Goal: Information Seeking & Learning: Learn about a topic

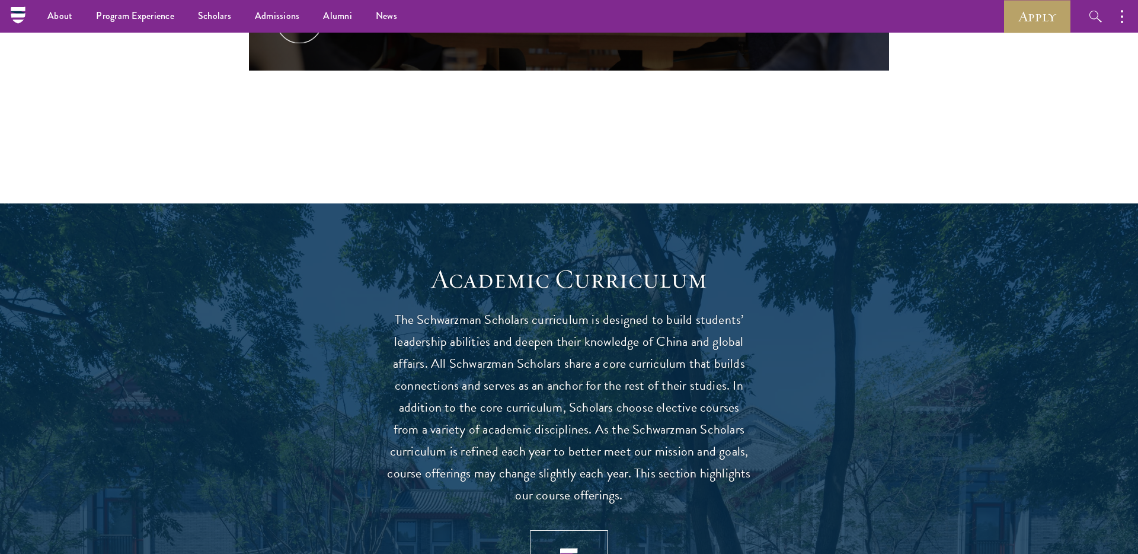
scroll to position [739, 0]
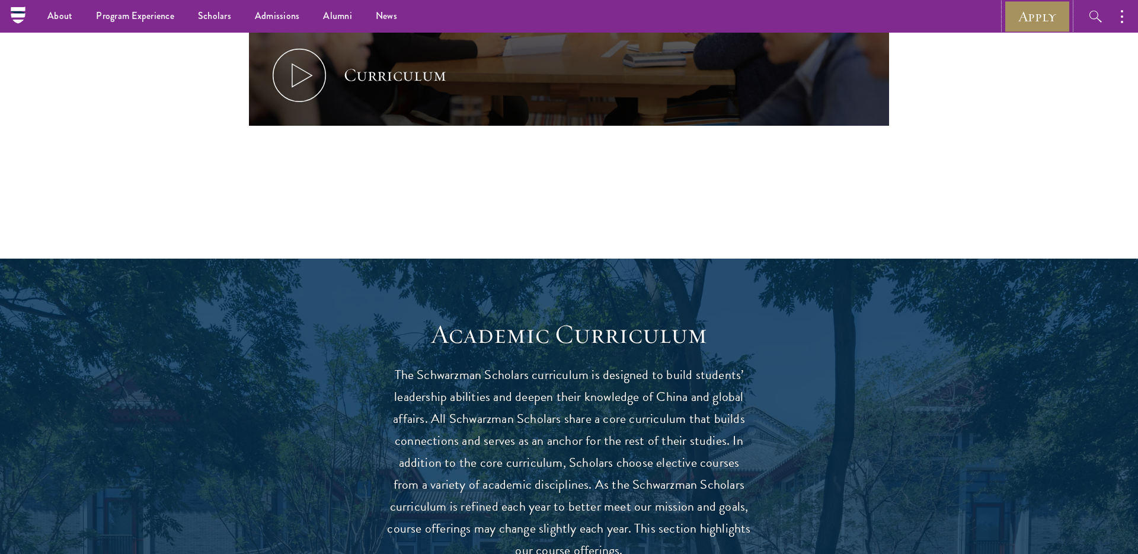
click at [1024, 28] on link "Apply" at bounding box center [1037, 16] width 66 height 33
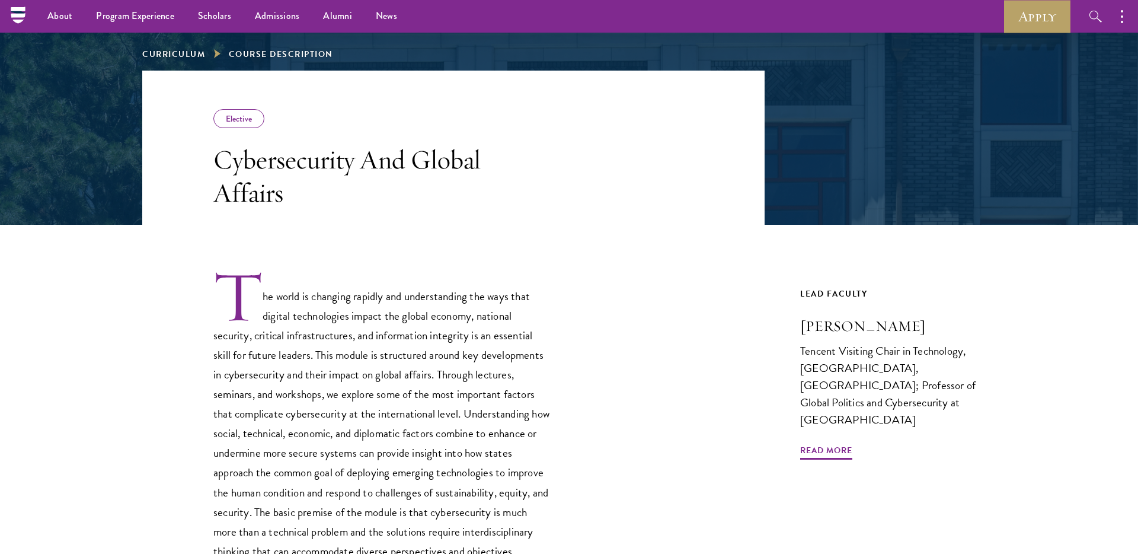
click at [679, 218] on header "Elective Cybersecurity And Global Affairs" at bounding box center [453, 148] width 622 height 154
click at [183, 59] on link "Curriculum" at bounding box center [173, 54] width 63 height 12
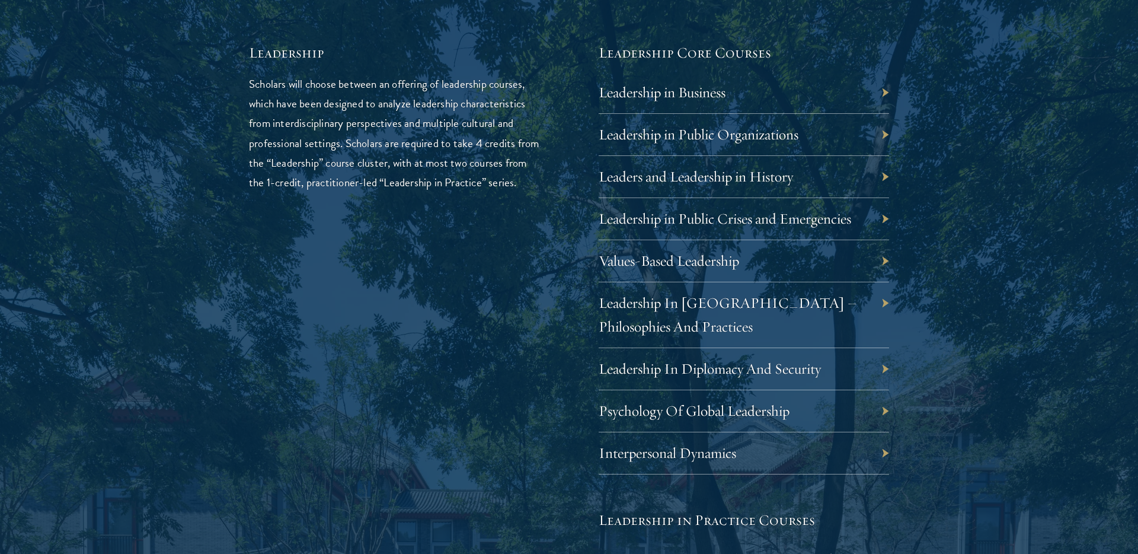
scroll to position [2017, 0]
click at [959, 376] on div "01 Core Curriculum 01 Core Curriculum All Schwarzman Scholars share a core curr…" at bounding box center [569, 325] width 854 height 1546
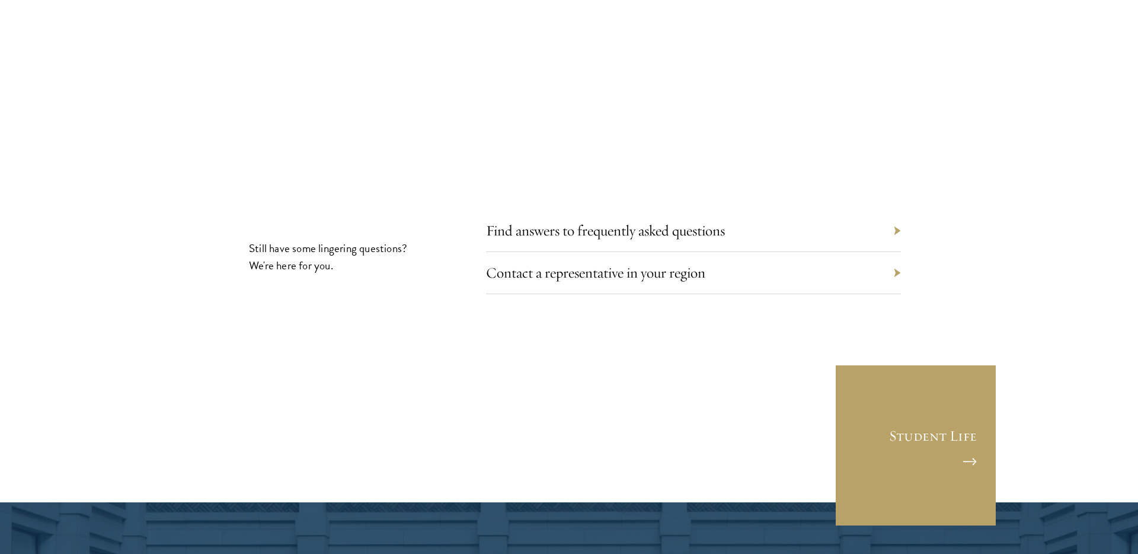
scroll to position [6743, 0]
click at [724, 221] on link "Find answers to frequently asked questions" at bounding box center [614, 230] width 239 height 18
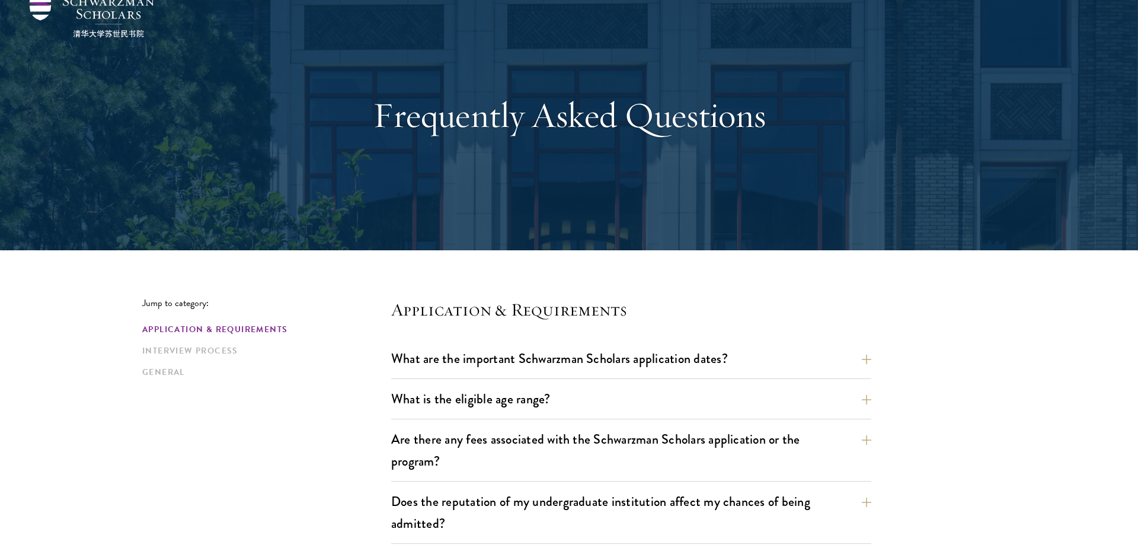
scroll to position [75, 0]
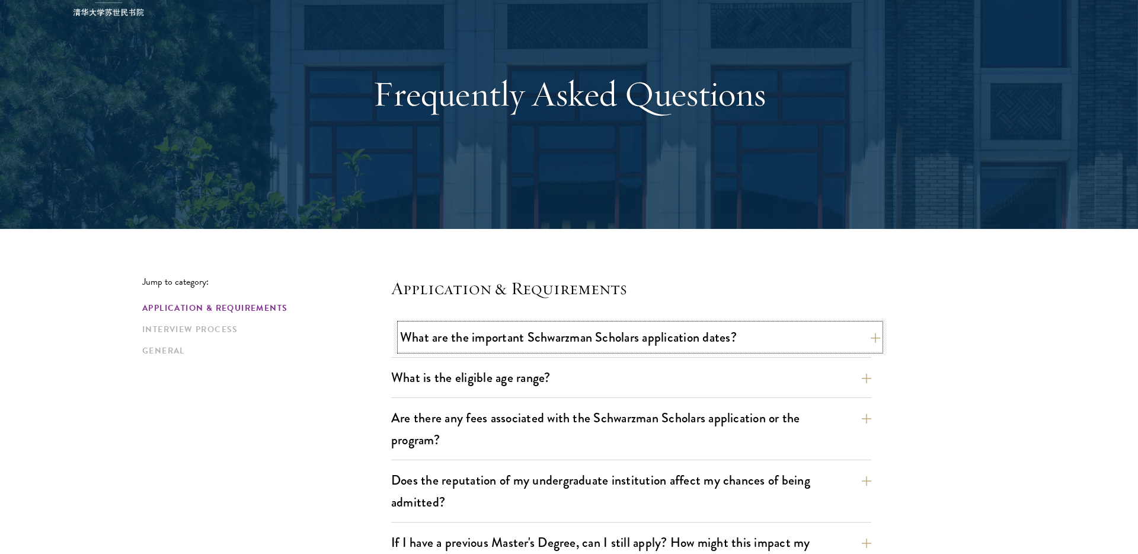
click at [724, 348] on button "What are the important Schwarzman Scholars application dates?" at bounding box center [640, 337] width 480 height 27
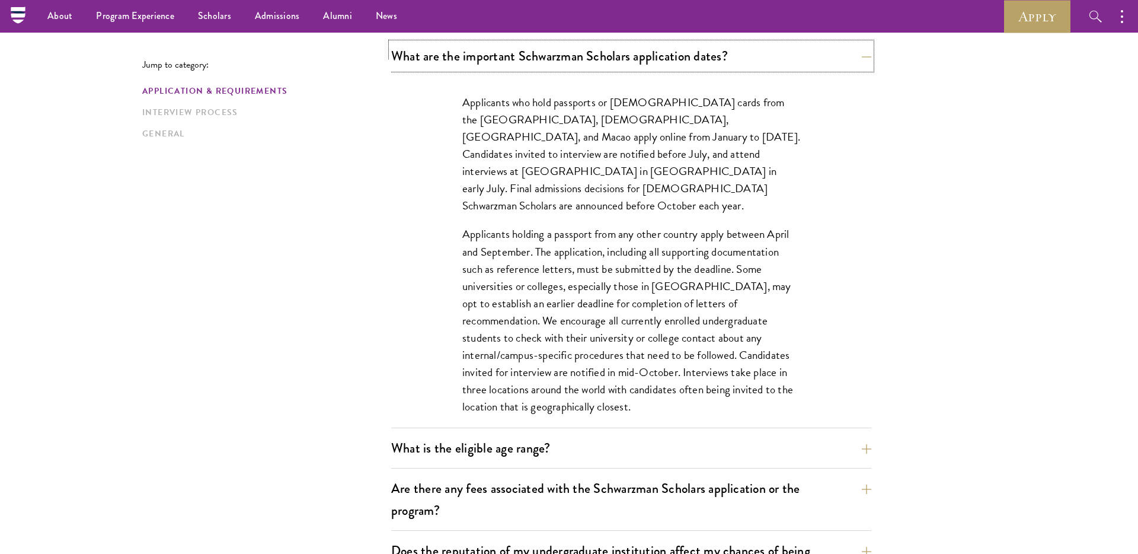
scroll to position [354, 0]
click at [828, 208] on div "Applicants who hold passports or permanent resident cards from the Chinese main…" at bounding box center [631, 262] width 409 height 369
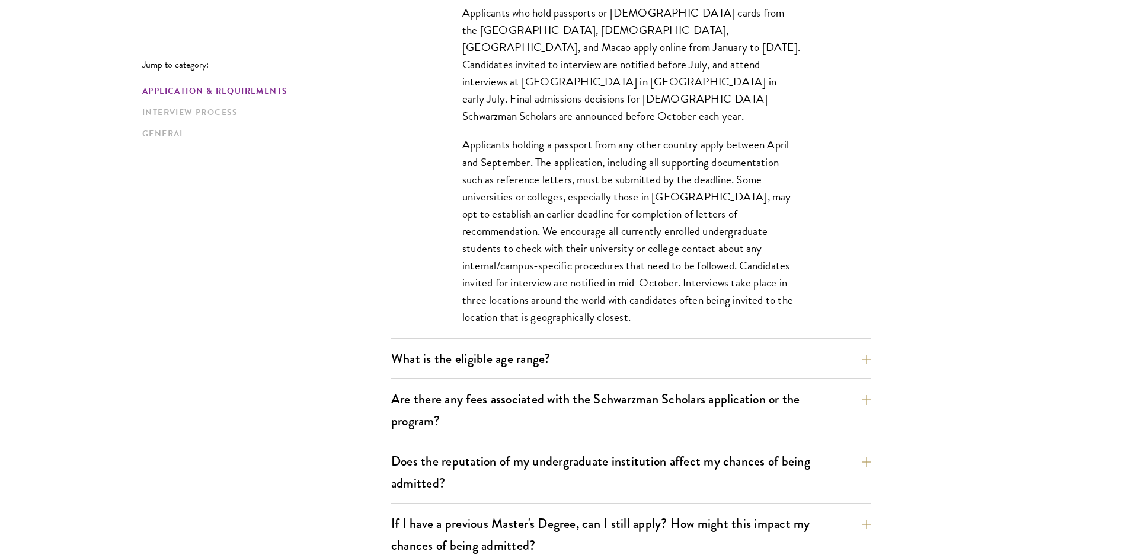
scroll to position [458, 0]
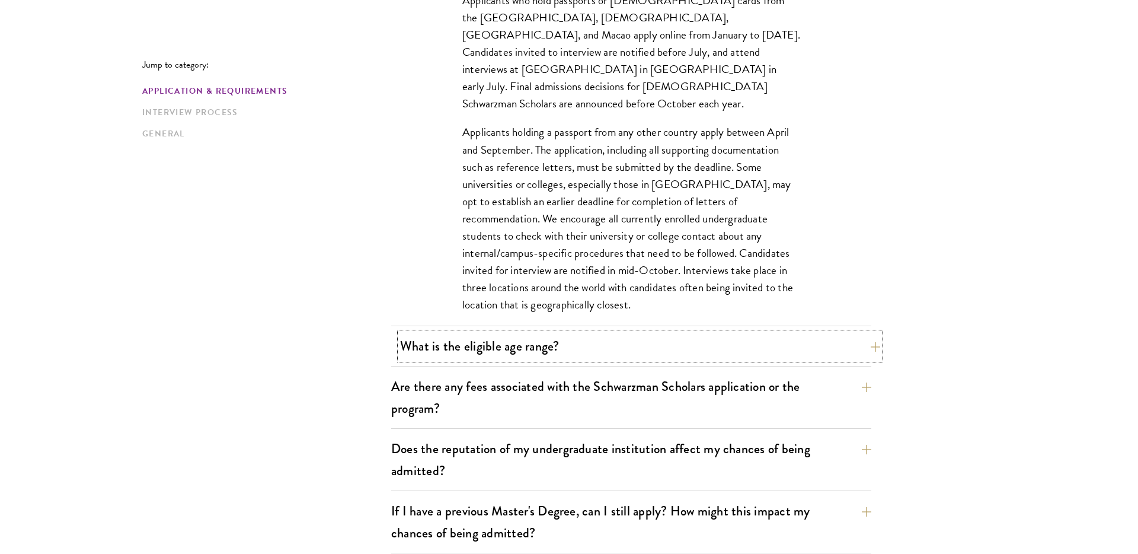
click at [577, 354] on button "What is the eligible age range?" at bounding box center [640, 346] width 480 height 27
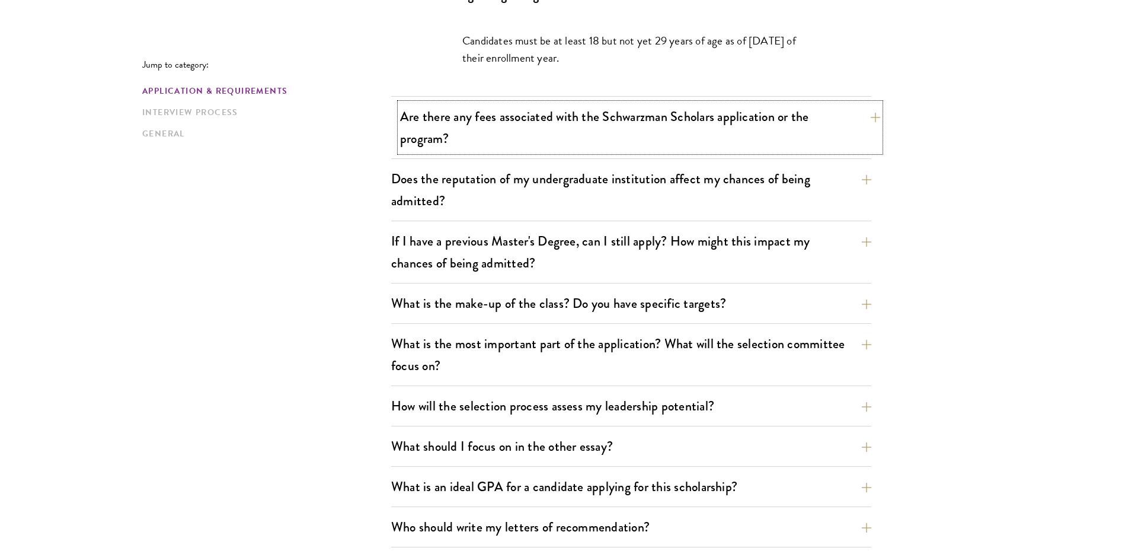
click at [708, 118] on button "Are there any fees associated with the Schwarzman Scholars application or the p…" at bounding box center [640, 127] width 480 height 49
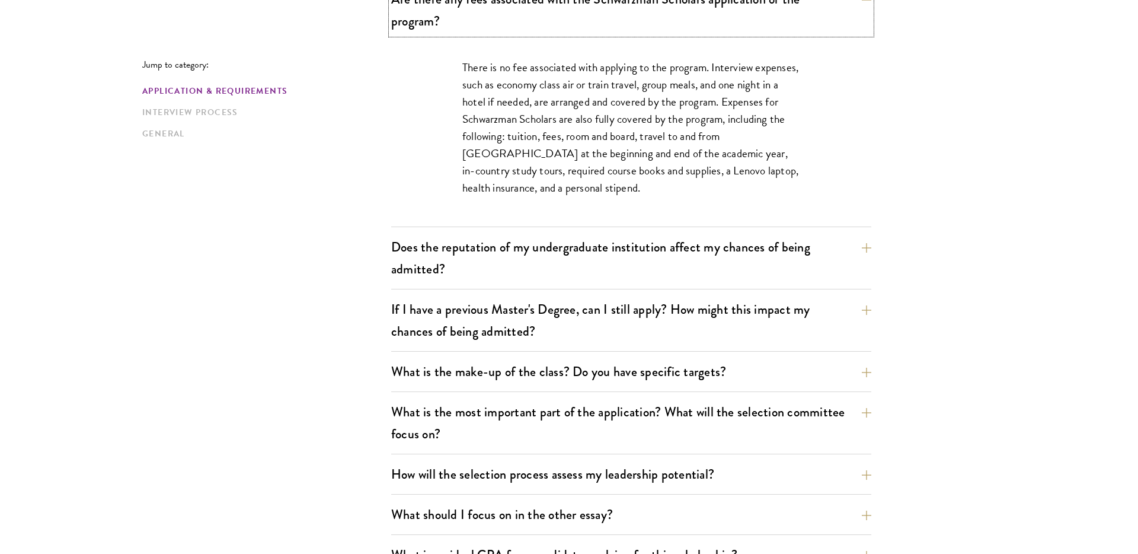
scroll to position [497, 0]
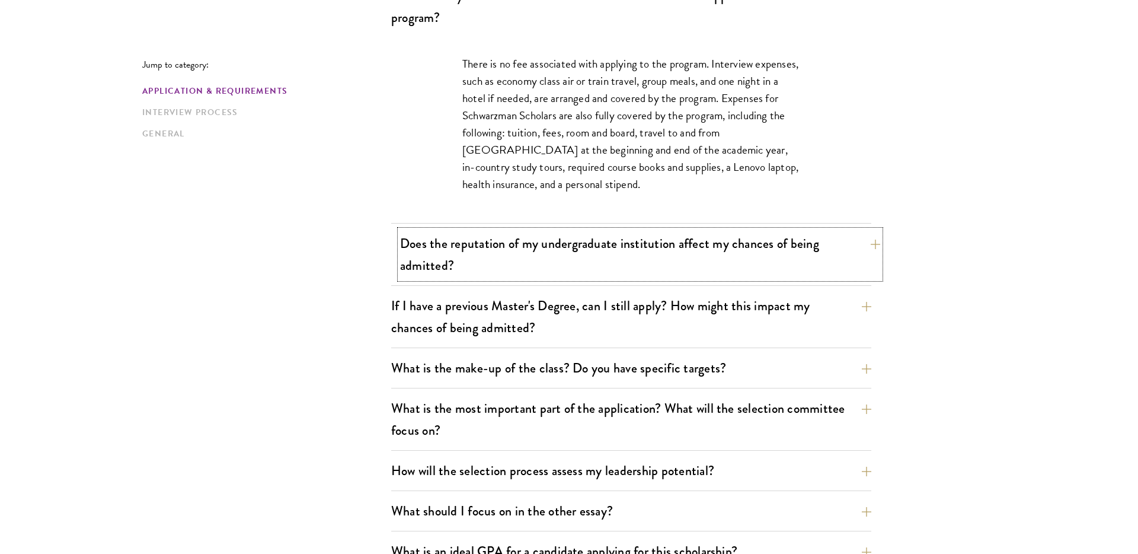
click at [733, 242] on button "Does the reputation of my undergraduate institution affect my chances of being …" at bounding box center [640, 254] width 480 height 49
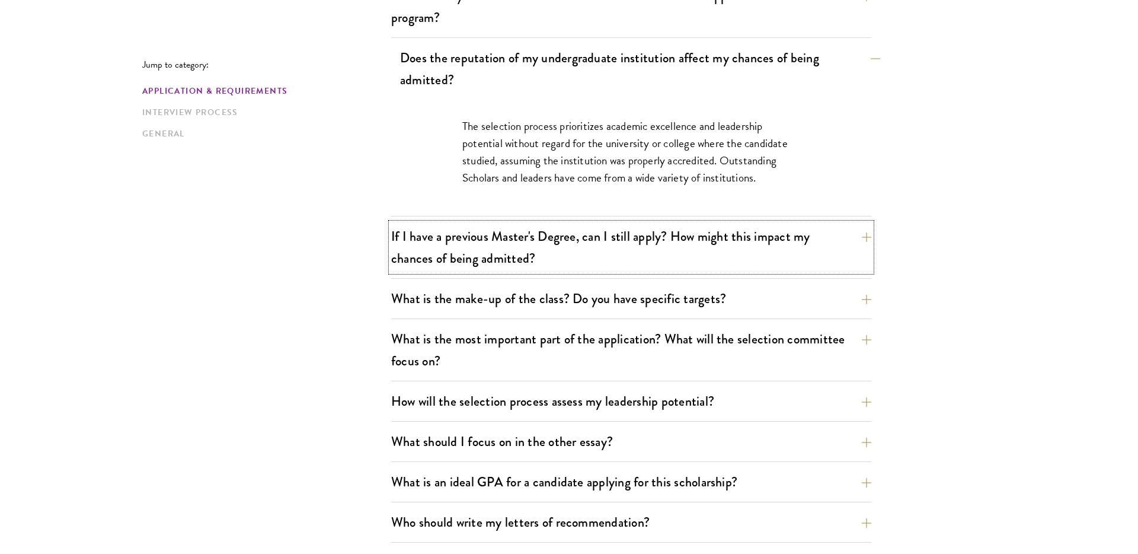
click at [733, 242] on button "If I have a previous Master's Degree, can I still apply? How might this impact …" at bounding box center [631, 247] width 480 height 49
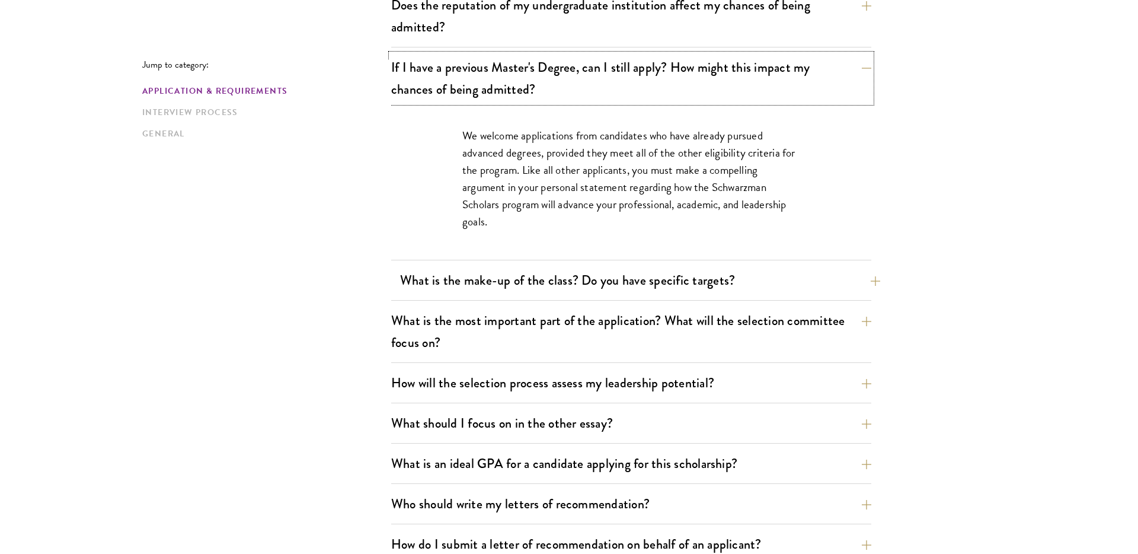
scroll to position [557, 0]
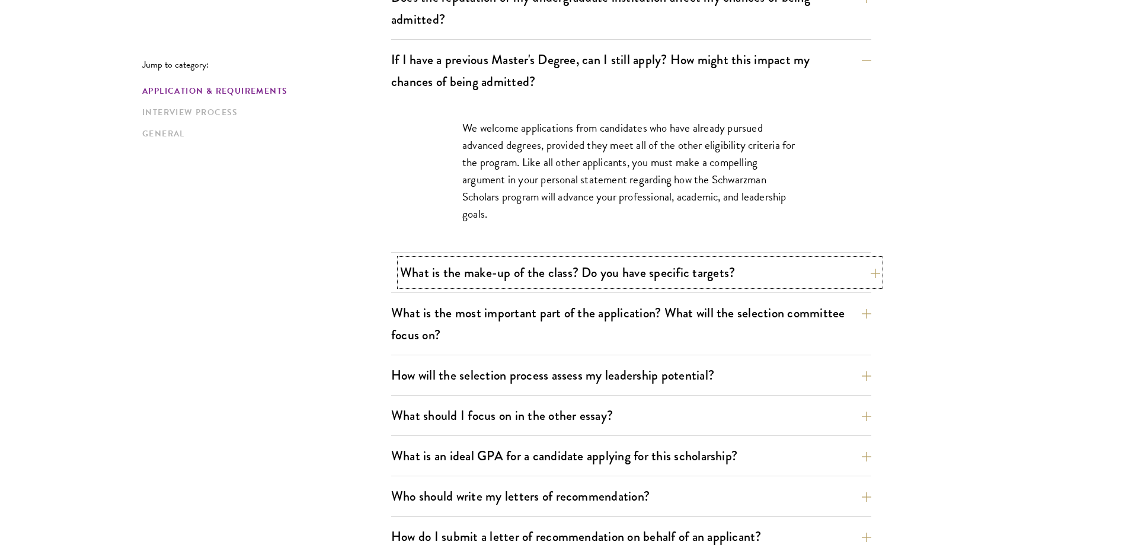
click at [769, 269] on button "What is the make-up of the class? Do you have specific targets?" at bounding box center [640, 272] width 480 height 27
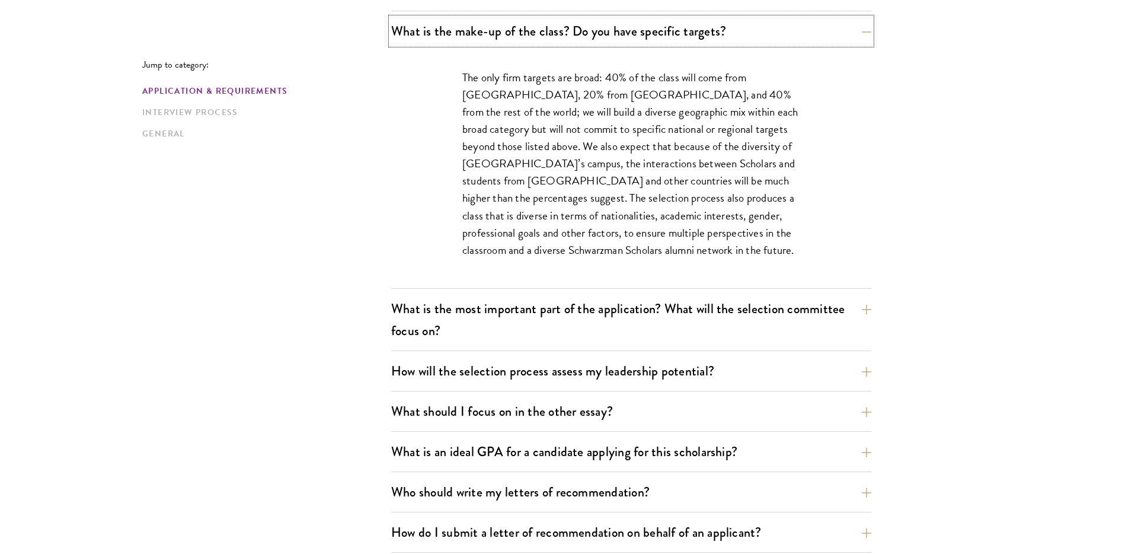
scroll to position [648, 0]
click at [724, 322] on button "What is the most important part of the application? What will the selection com…" at bounding box center [640, 319] width 480 height 49
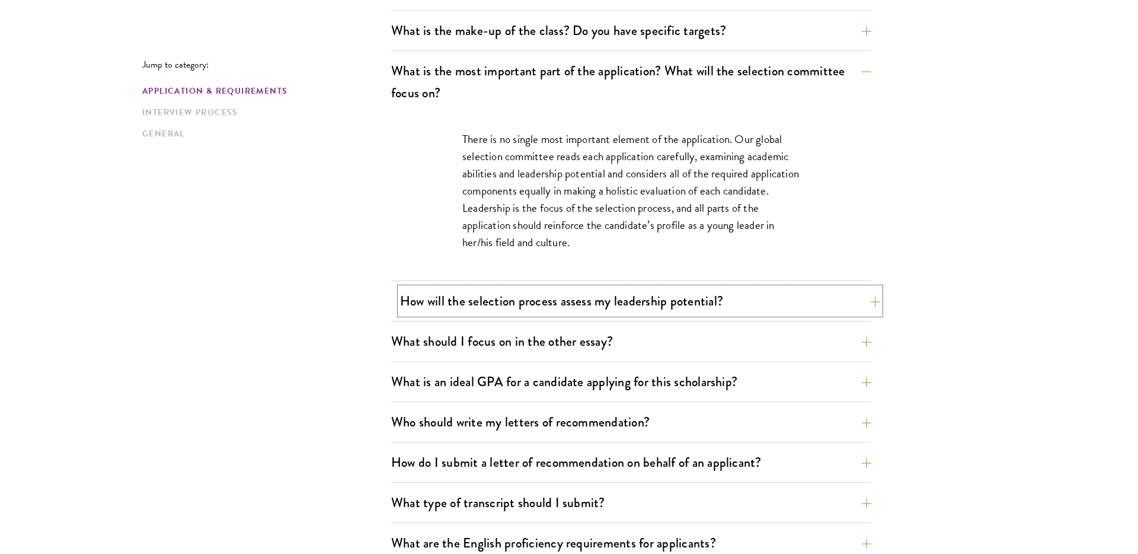
click at [729, 303] on button "How will the selection process assess my leadership potential?" at bounding box center [640, 300] width 480 height 27
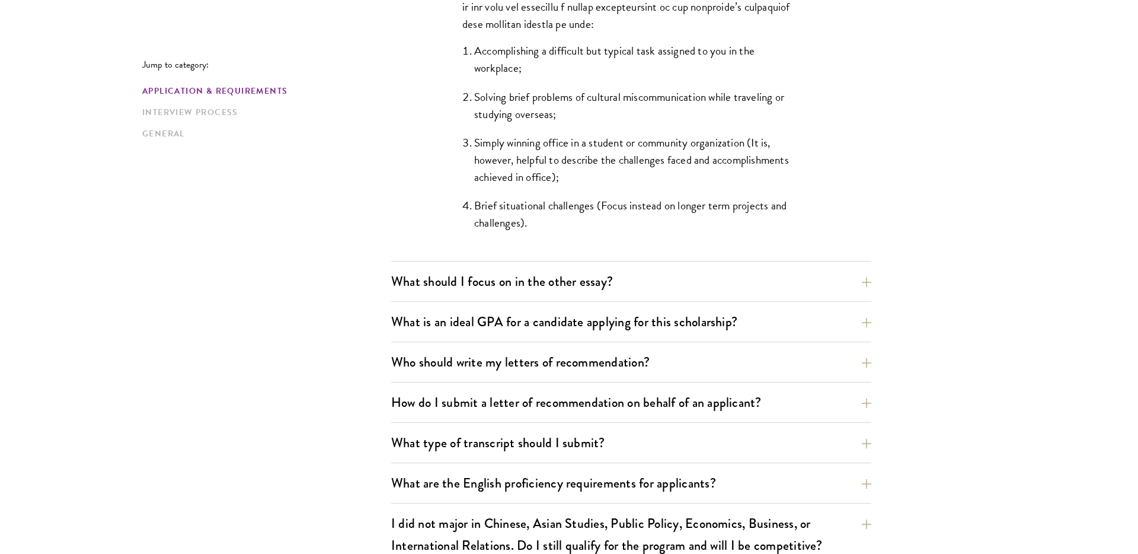
scroll to position [1166, 0]
click at [751, 327] on button "What is an ideal GPA for a candidate applying for this scholarship?" at bounding box center [640, 321] width 480 height 27
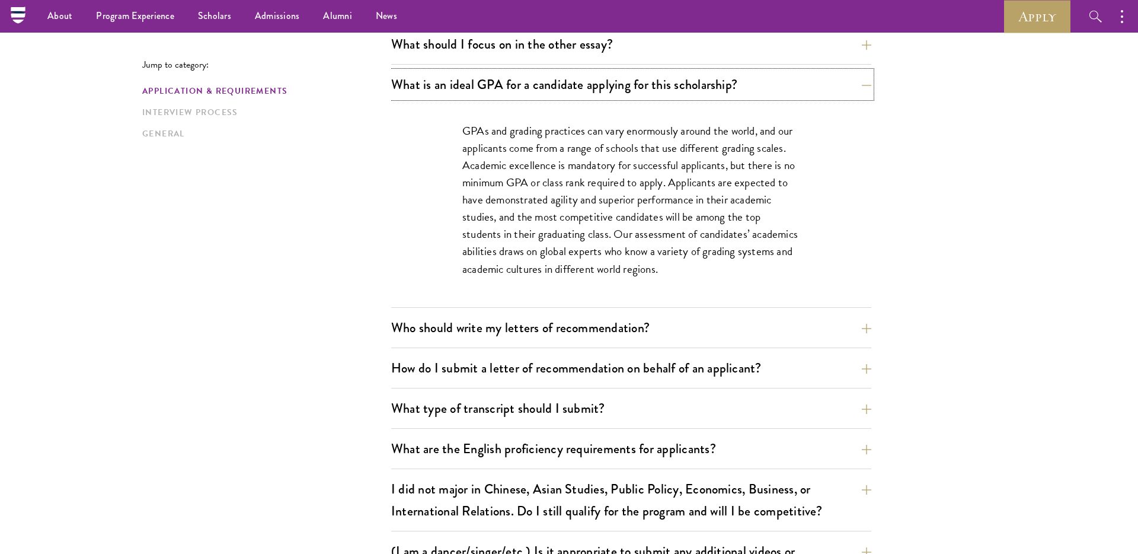
scroll to position [776, 0]
click at [730, 83] on button "What is an ideal GPA for a candidate applying for this scholarship?" at bounding box center [640, 86] width 480 height 27
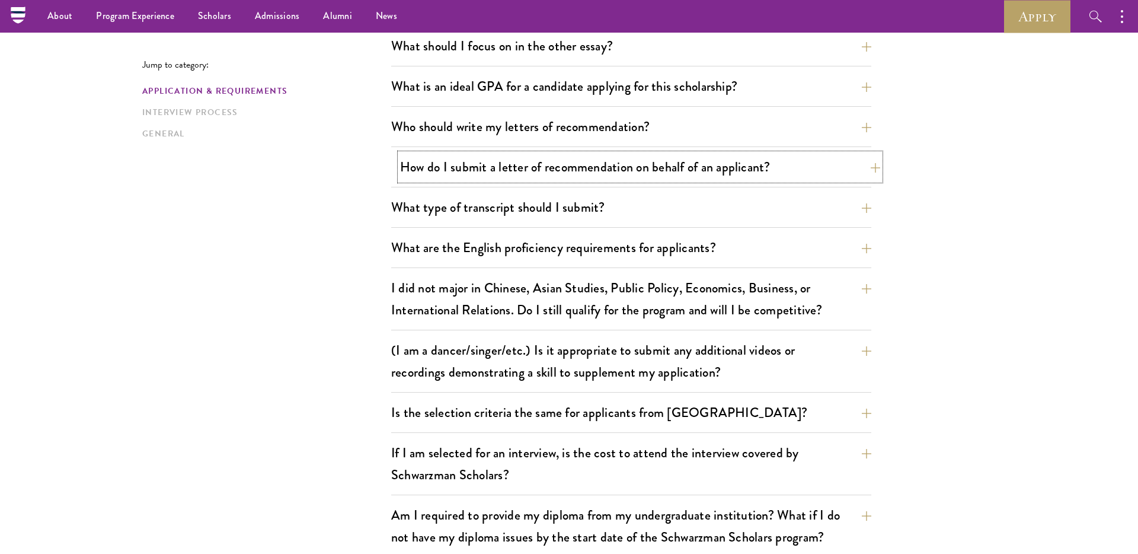
click at [730, 164] on button "How do I submit a letter of recommendation on behalf of an applicant?" at bounding box center [640, 167] width 480 height 27
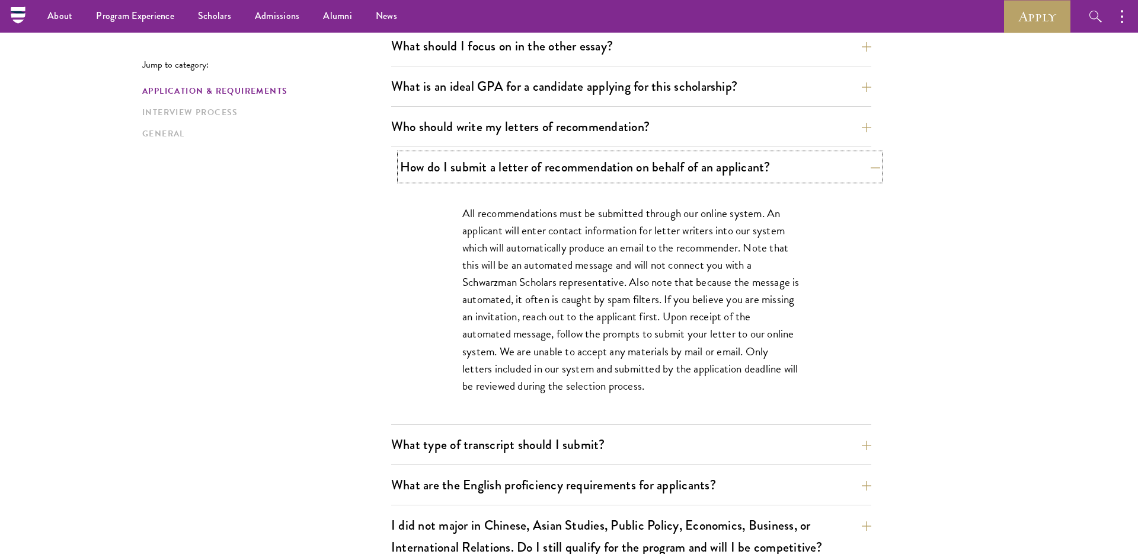
click at [730, 164] on button "How do I submit a letter of recommendation on behalf of an applicant?" at bounding box center [640, 167] width 480 height 27
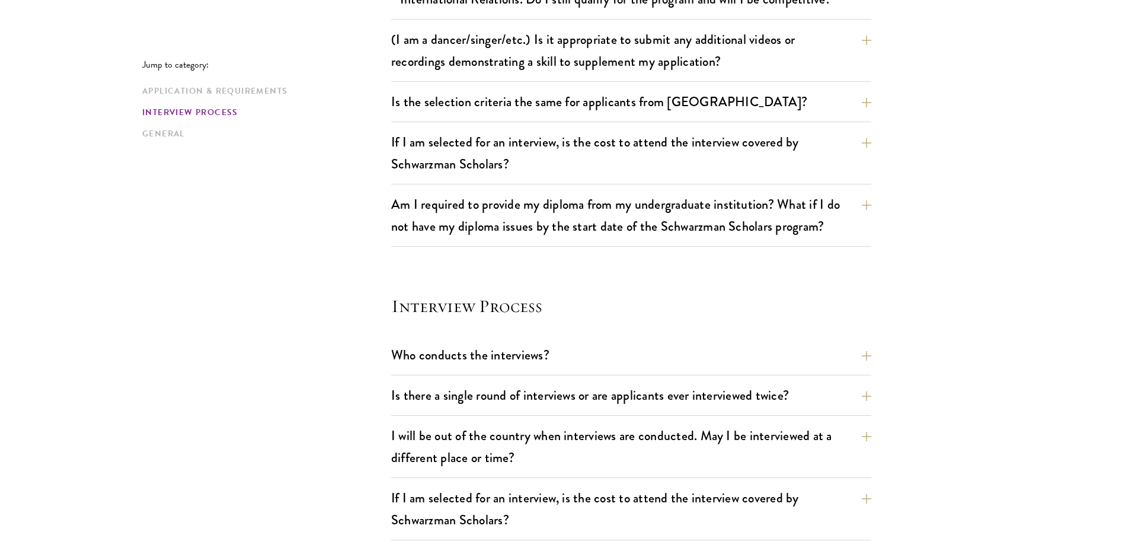
scroll to position [1088, 0]
click at [707, 338] on section "Interview Process Who conducts the interviews? Interview panelists are distingu…" at bounding box center [631, 456] width 480 height 327
click at [702, 354] on button "Who conducts the interviews?" at bounding box center [640, 353] width 480 height 27
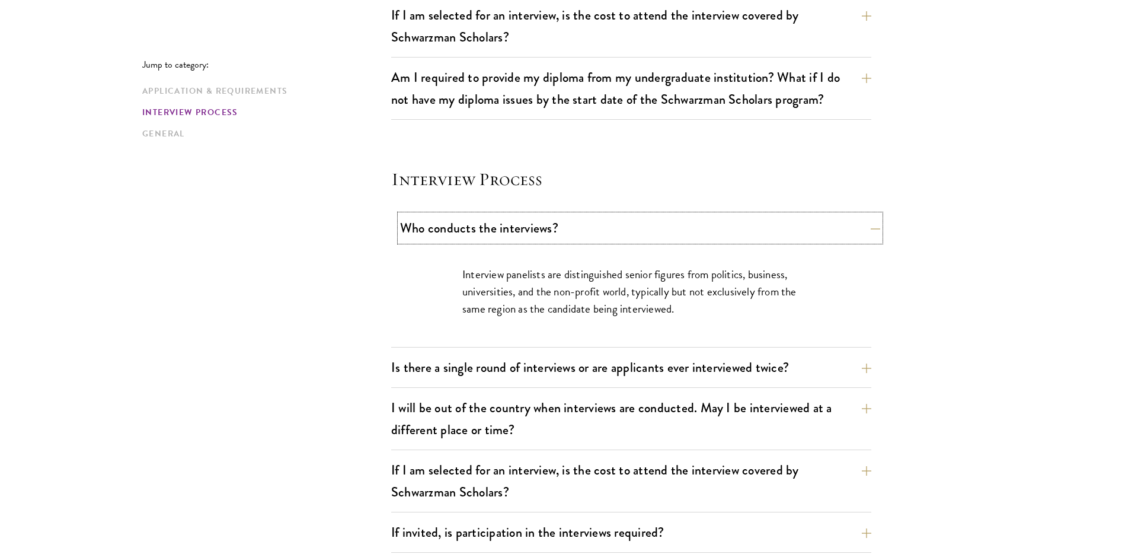
scroll to position [1216, 0]
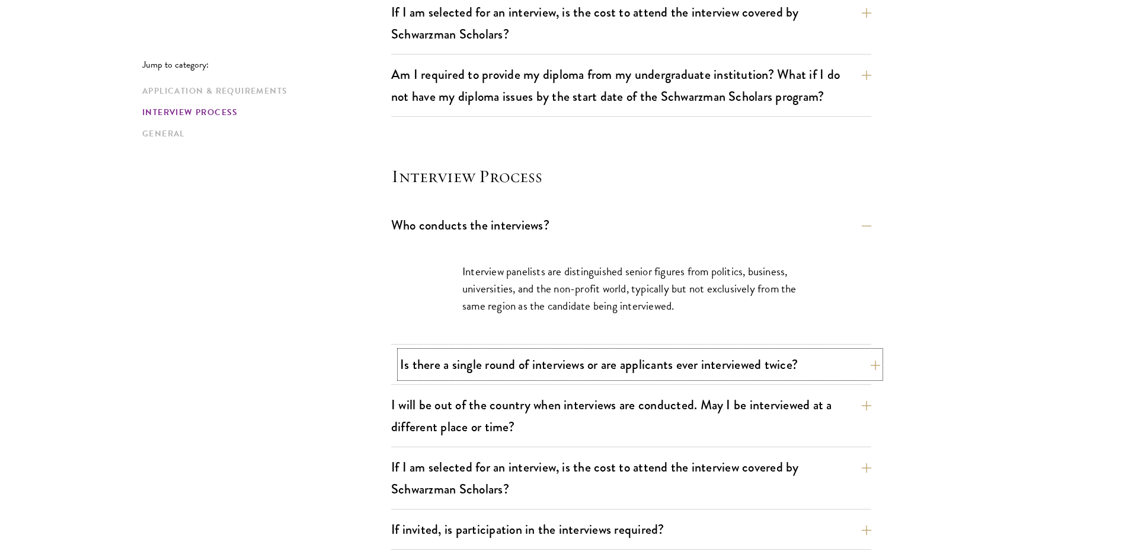
click at [699, 370] on button "Is there a single round of interviews or are applicants ever interviewed twice?" at bounding box center [640, 364] width 480 height 27
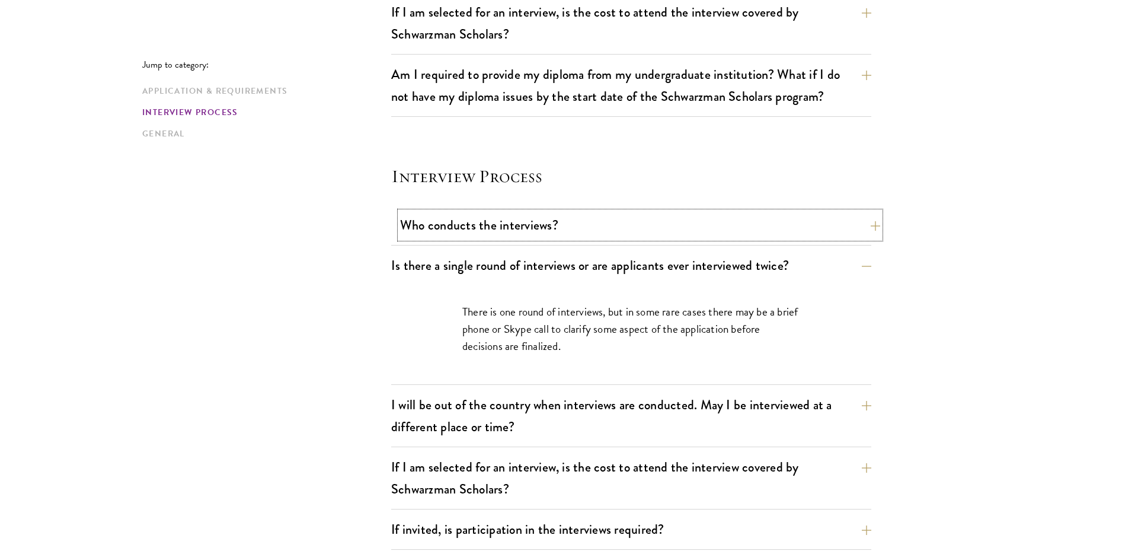
click at [711, 223] on button "Who conducts the interviews?" at bounding box center [640, 225] width 480 height 27
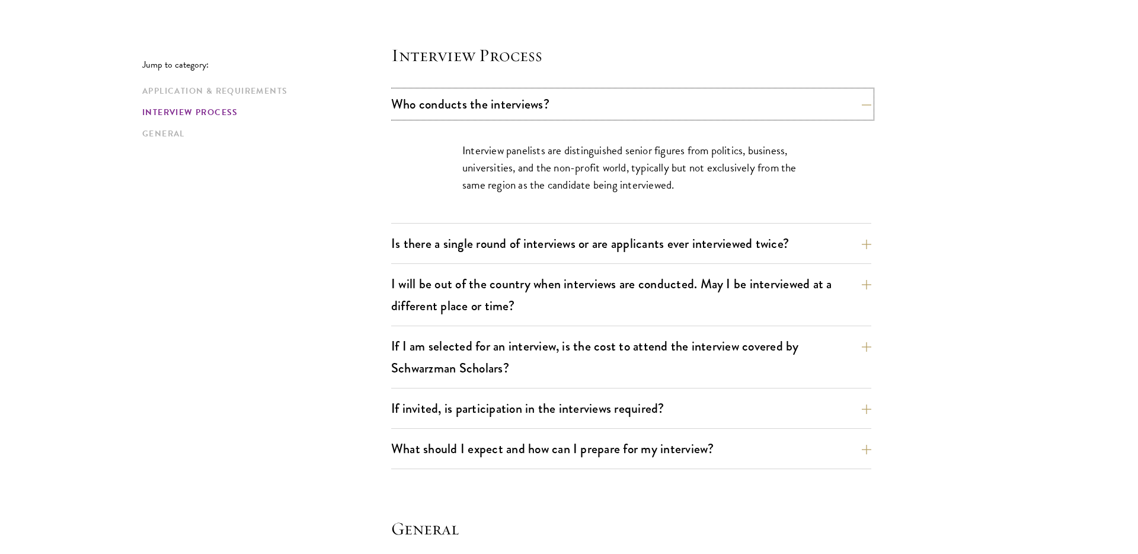
scroll to position [1338, 0]
click at [739, 367] on button "If I am selected for an interview, is the cost to attend the interview covered …" at bounding box center [640, 356] width 480 height 49
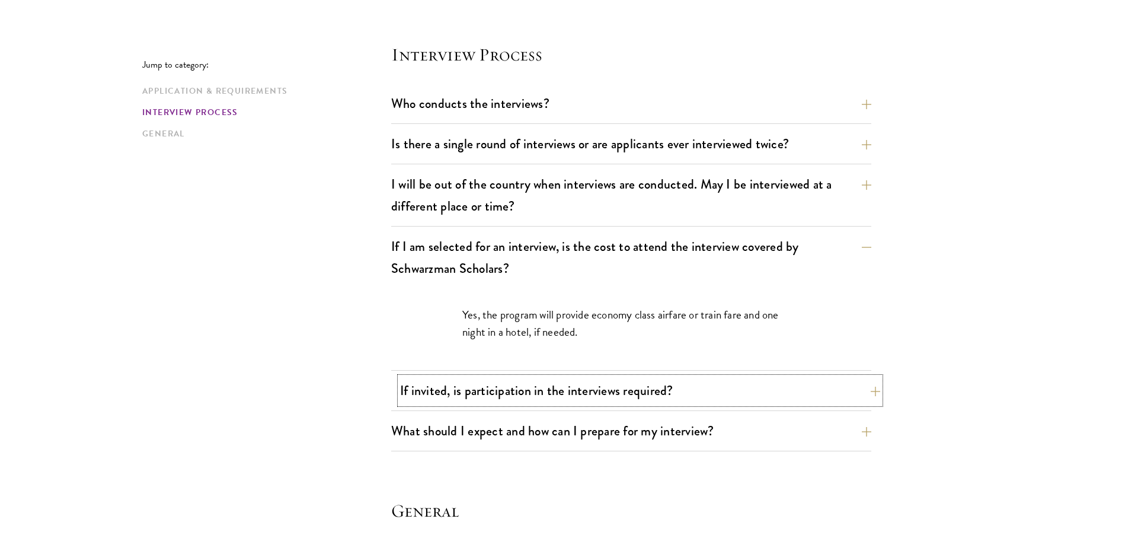
click at [736, 398] on button "If invited, is participation in the interviews required?" at bounding box center [640, 390] width 480 height 27
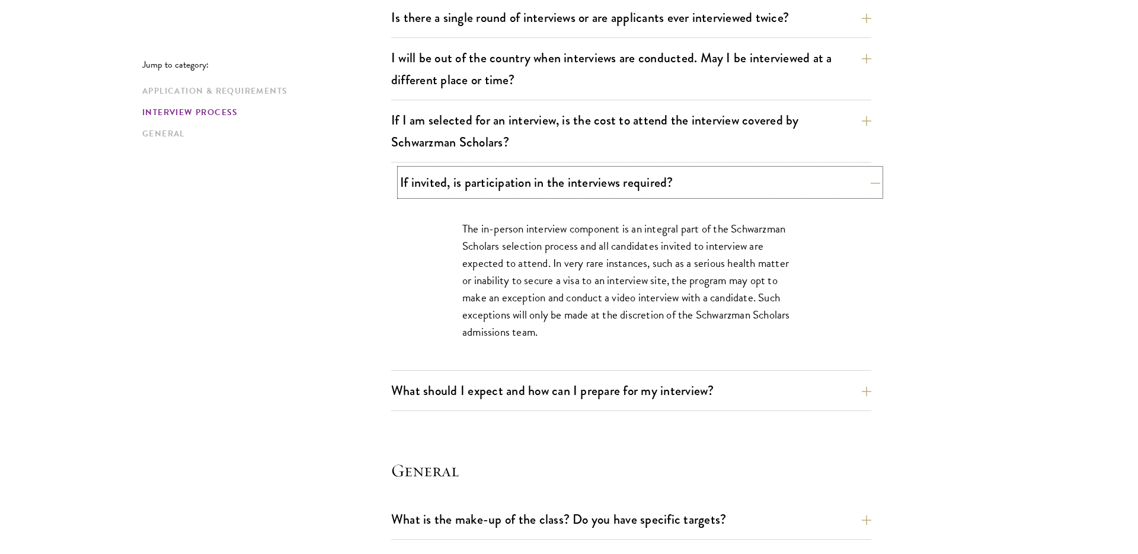
scroll to position [1467, 0]
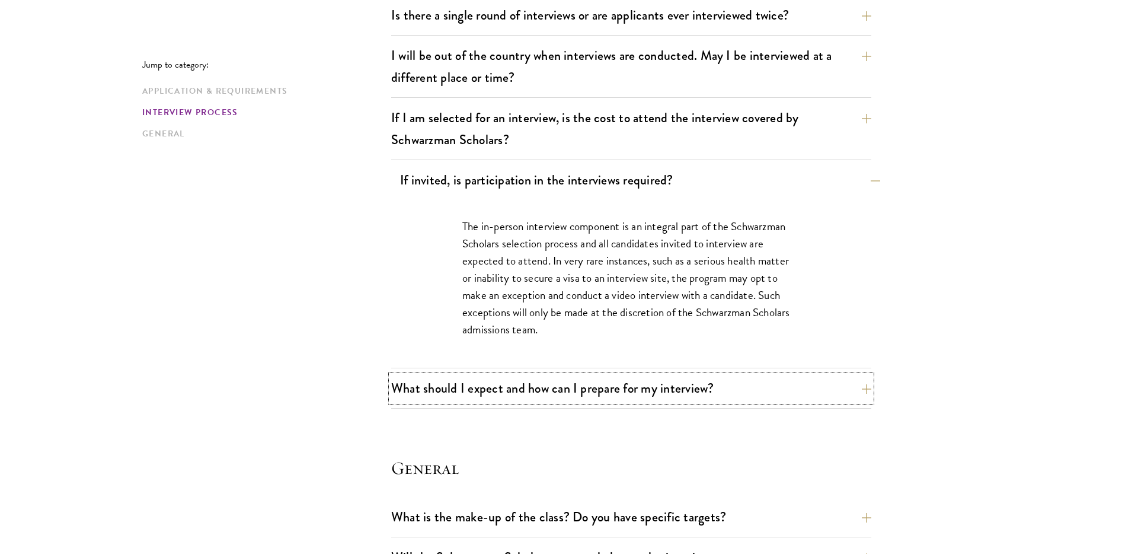
click at [736, 398] on button "What should I expect and how can I prepare for my interview?" at bounding box center [631, 388] width 480 height 27
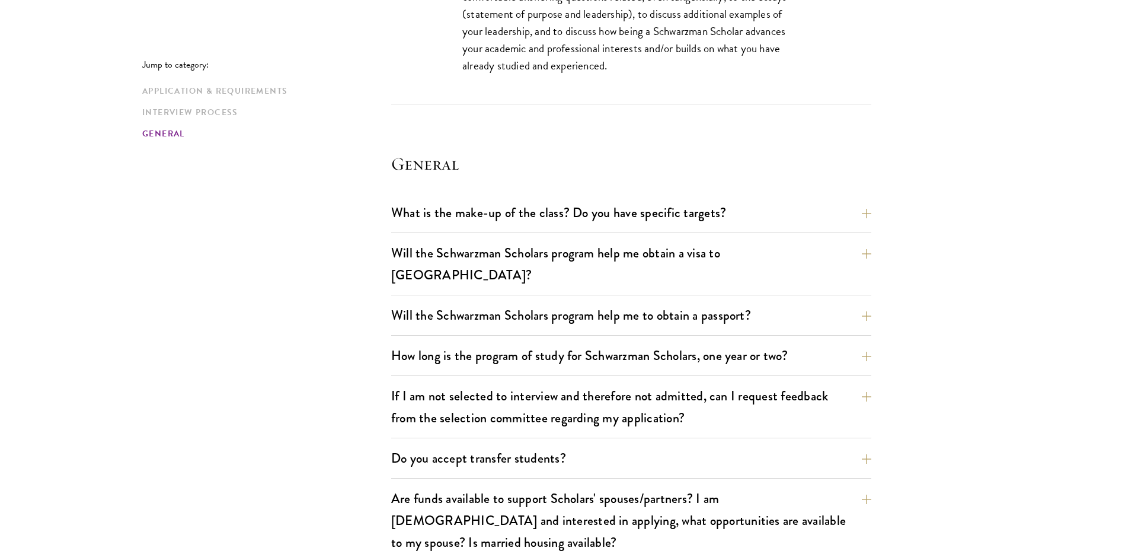
scroll to position [2340, 0]
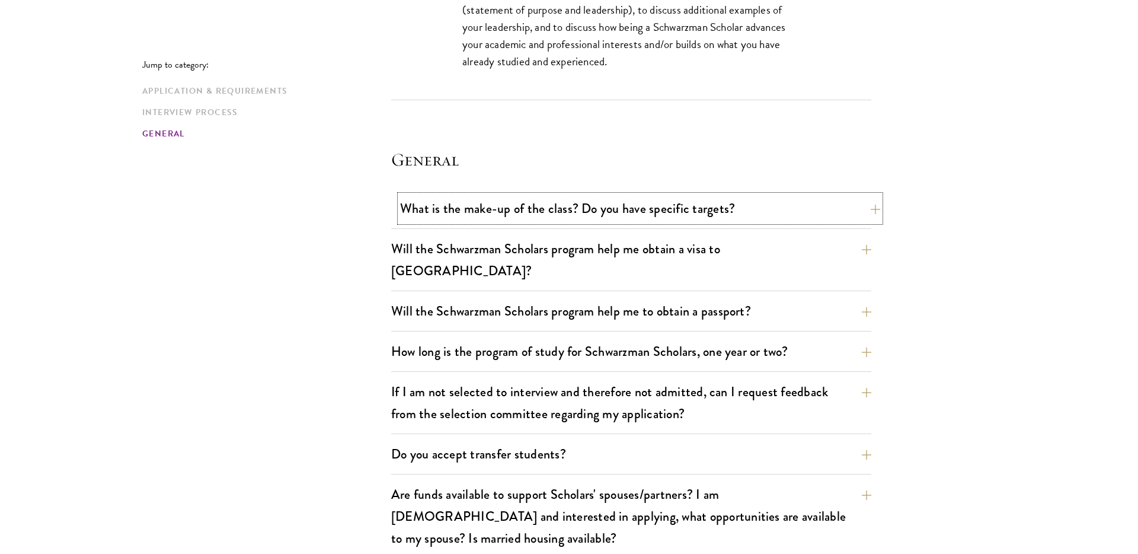
click at [748, 207] on button "What is the make-up of the class? Do you have specific targets?" at bounding box center [640, 208] width 480 height 27
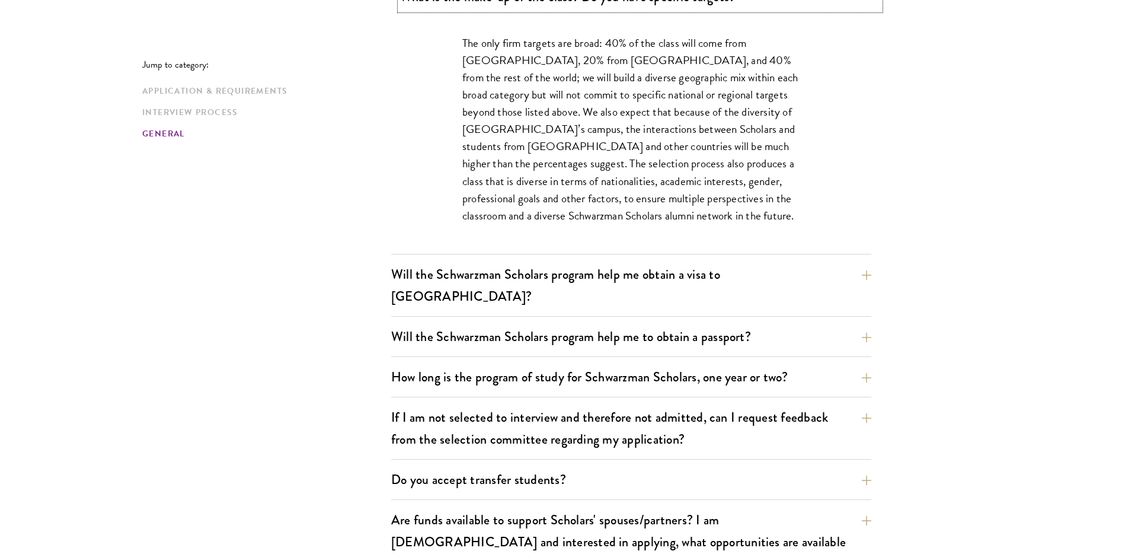
scroll to position [1826, 0]
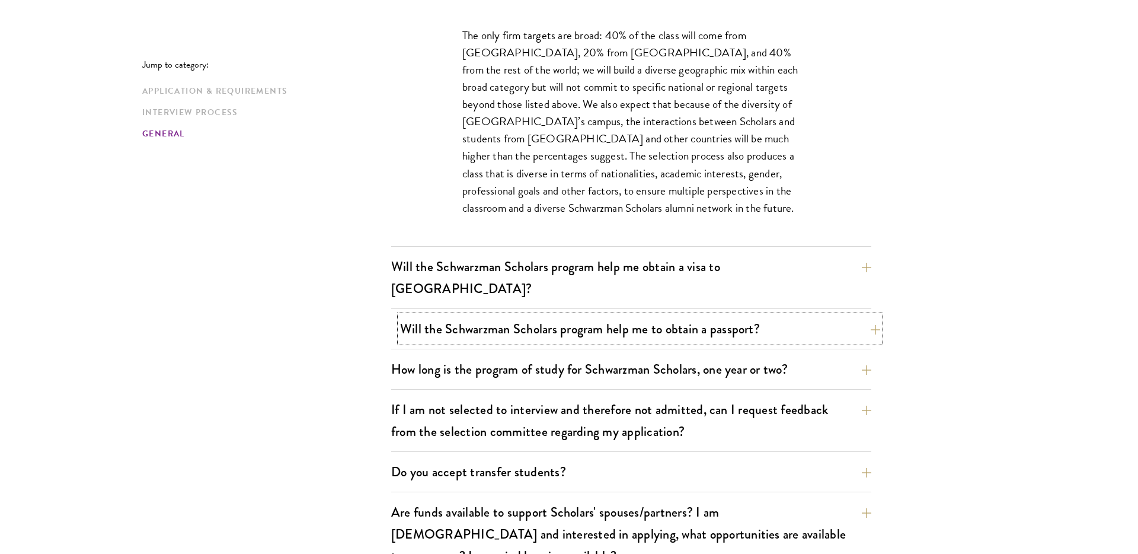
click at [701, 315] on button "Will the Schwarzman Scholars program help me to obtain a passport?" at bounding box center [640, 328] width 480 height 27
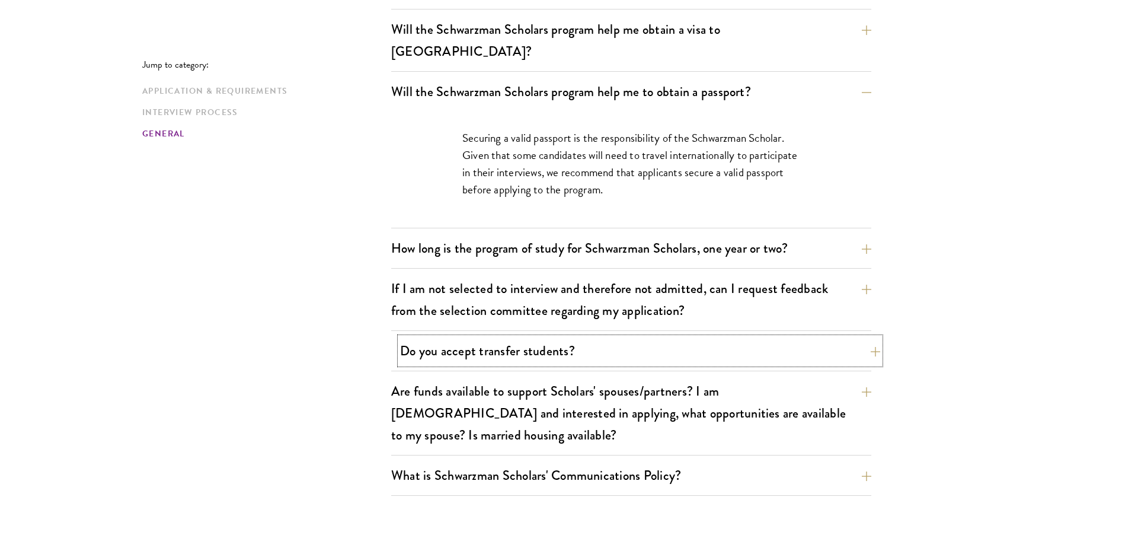
click at [670, 337] on button "Do you accept transfer students?" at bounding box center [640, 350] width 480 height 27
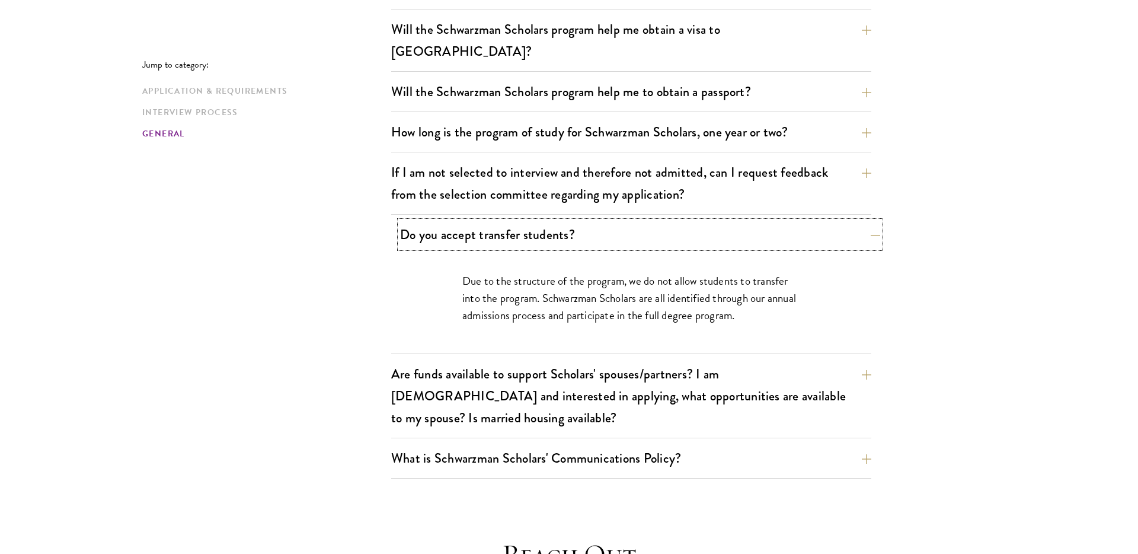
click at [736, 221] on button "Do you accept transfer students?" at bounding box center [640, 234] width 480 height 27
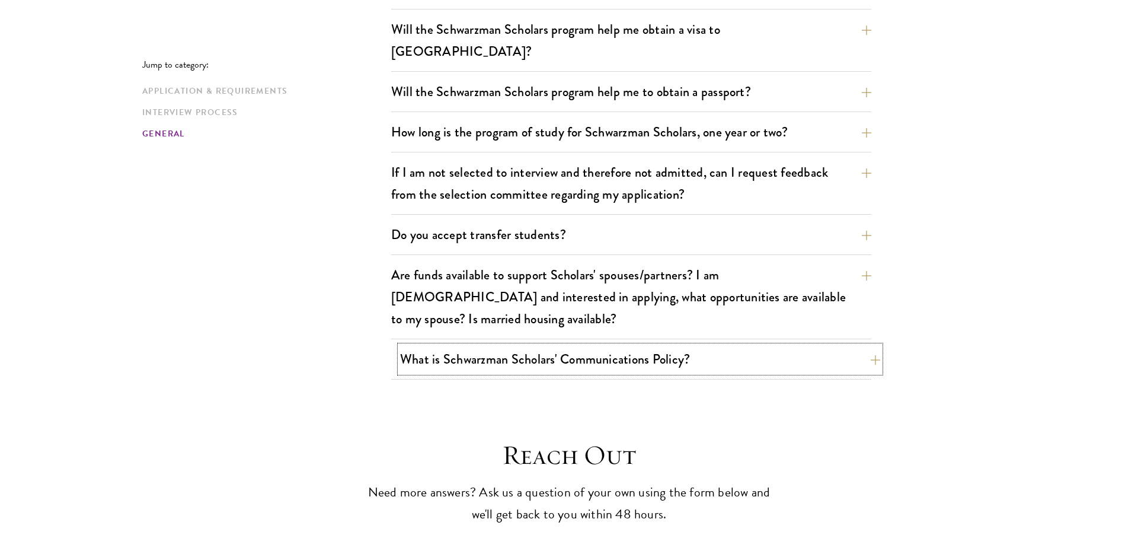
click at [697, 346] on button "What is Schwarzman Scholars' Communications Policy?" at bounding box center [640, 359] width 480 height 27
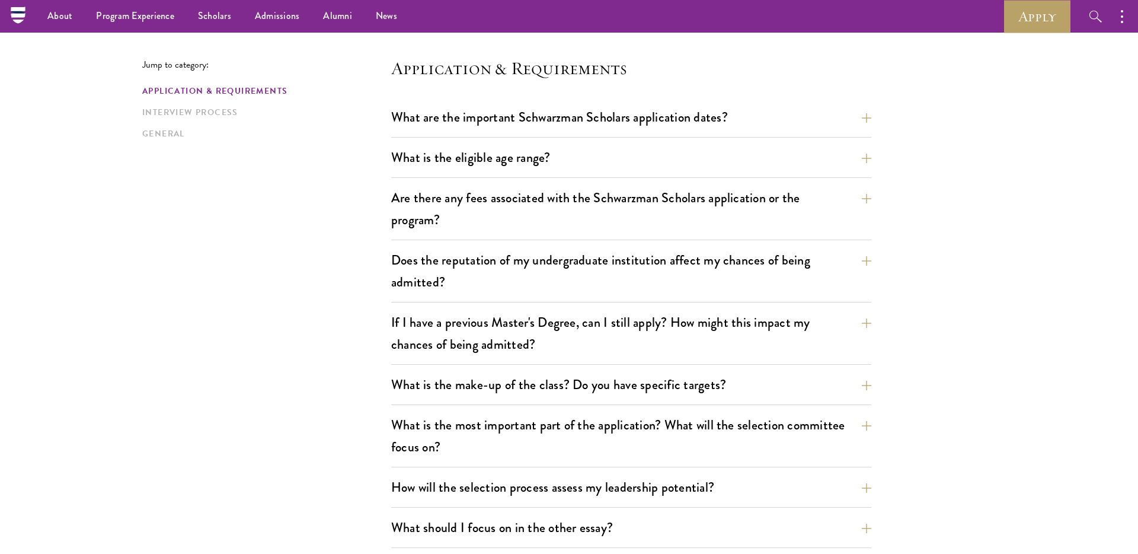
scroll to position [0, 0]
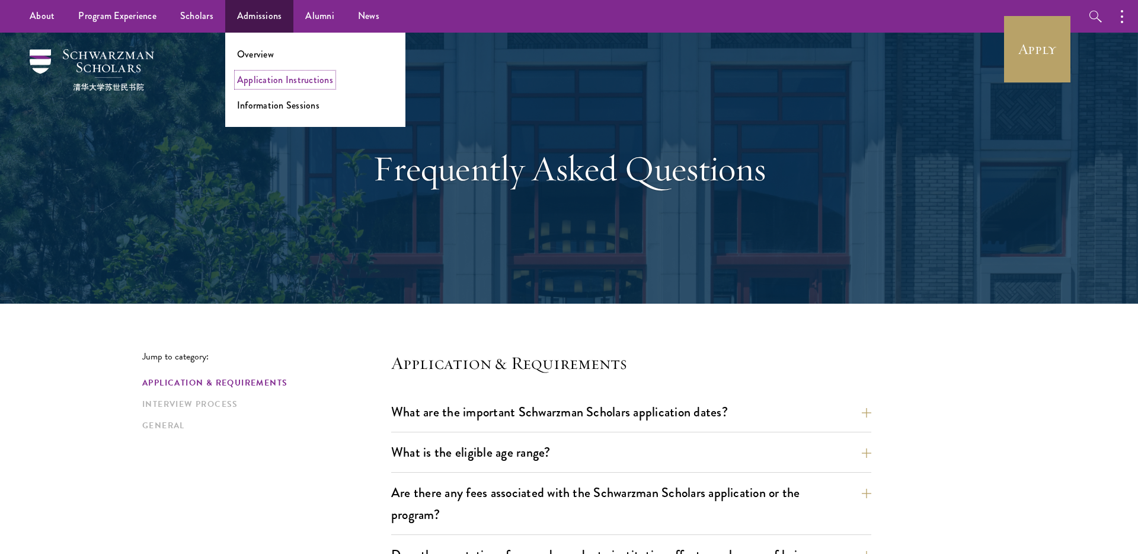
click at [264, 79] on link "Application Instructions" at bounding box center [285, 80] width 96 height 14
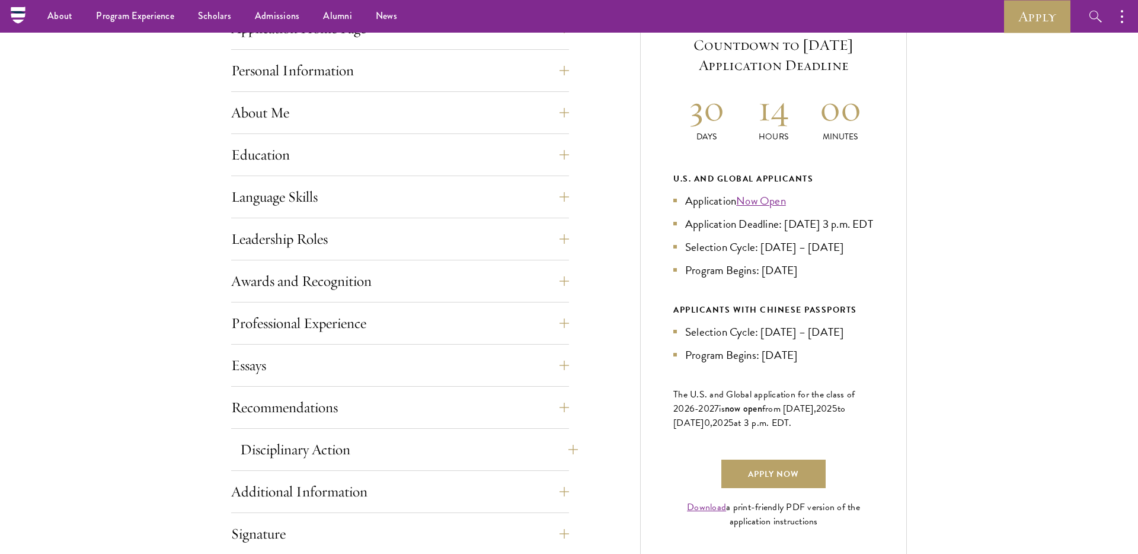
scroll to position [349, 0]
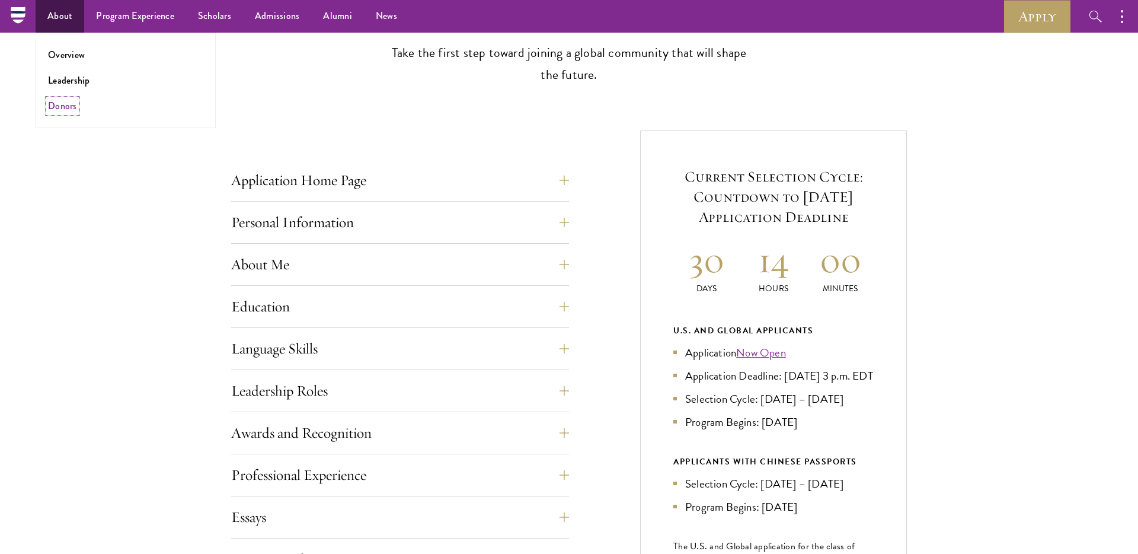
click at [68, 107] on link "Donors" at bounding box center [62, 106] width 29 height 14
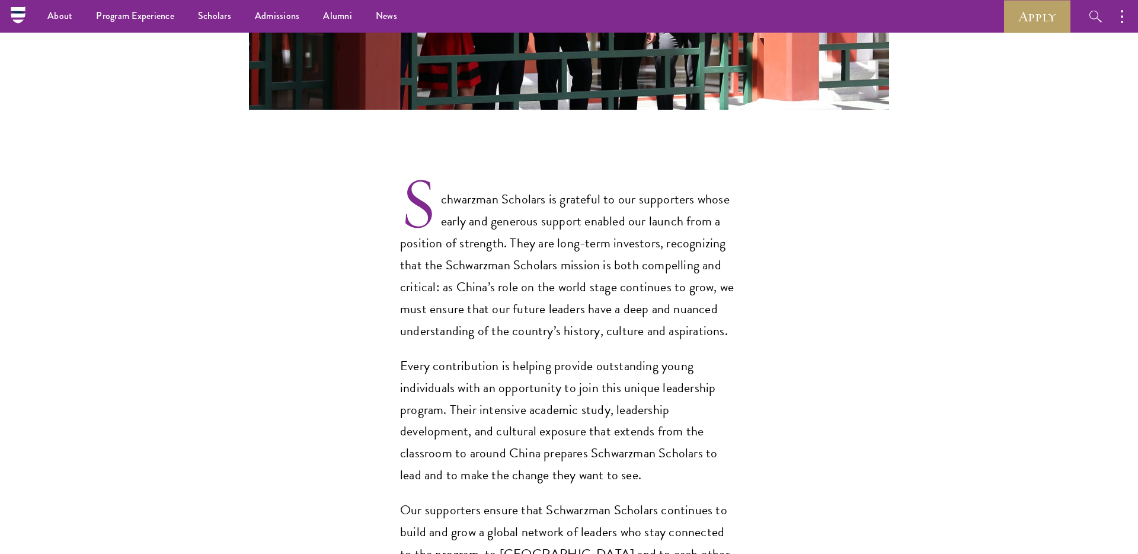
scroll to position [839, 0]
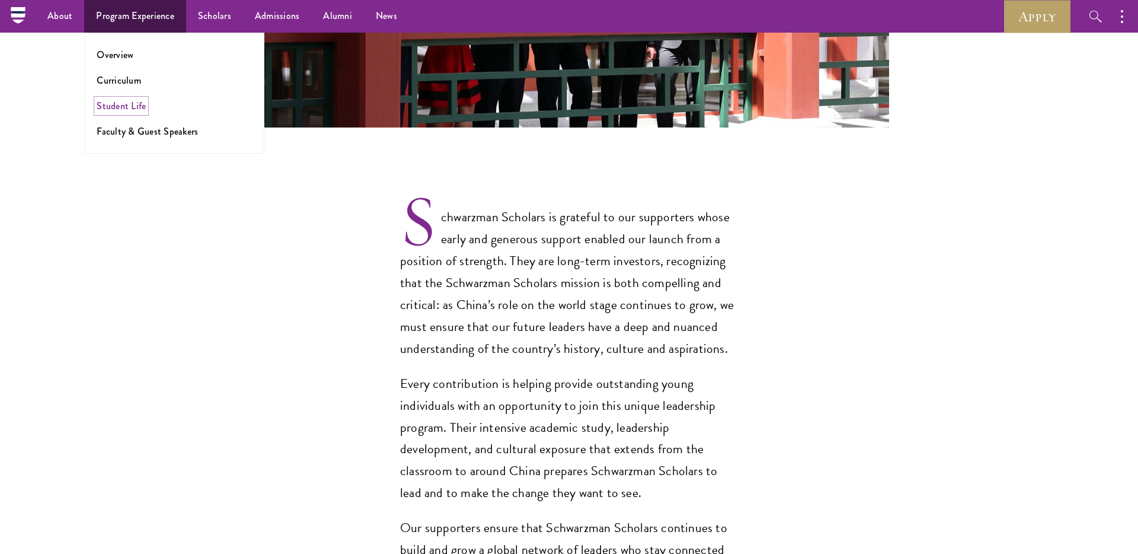
click at [119, 110] on link "Student Life" at bounding box center [121, 106] width 49 height 14
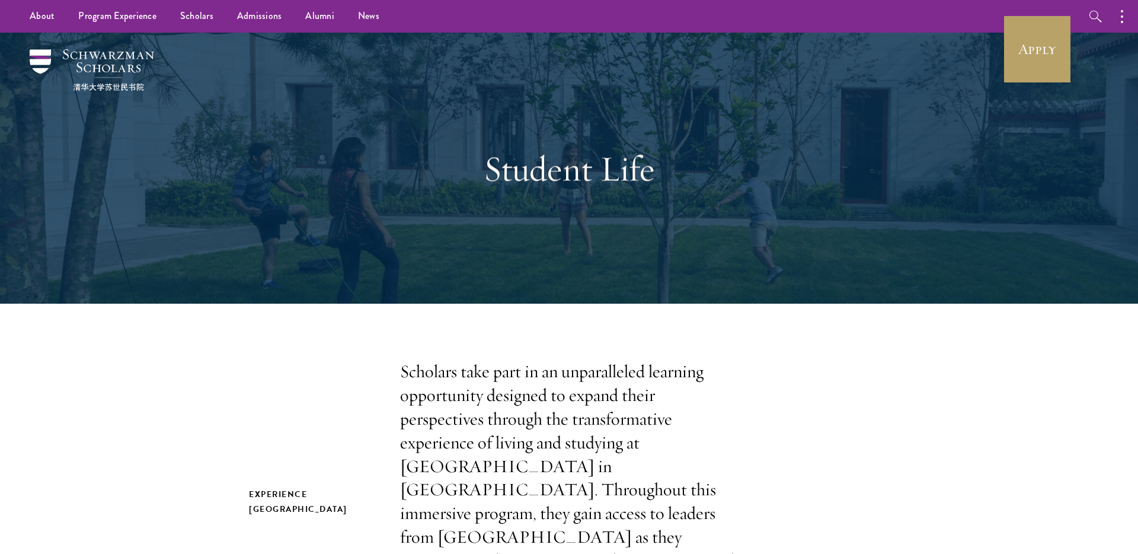
click at [244, 223] on div "Student Life" at bounding box center [569, 168] width 854 height 271
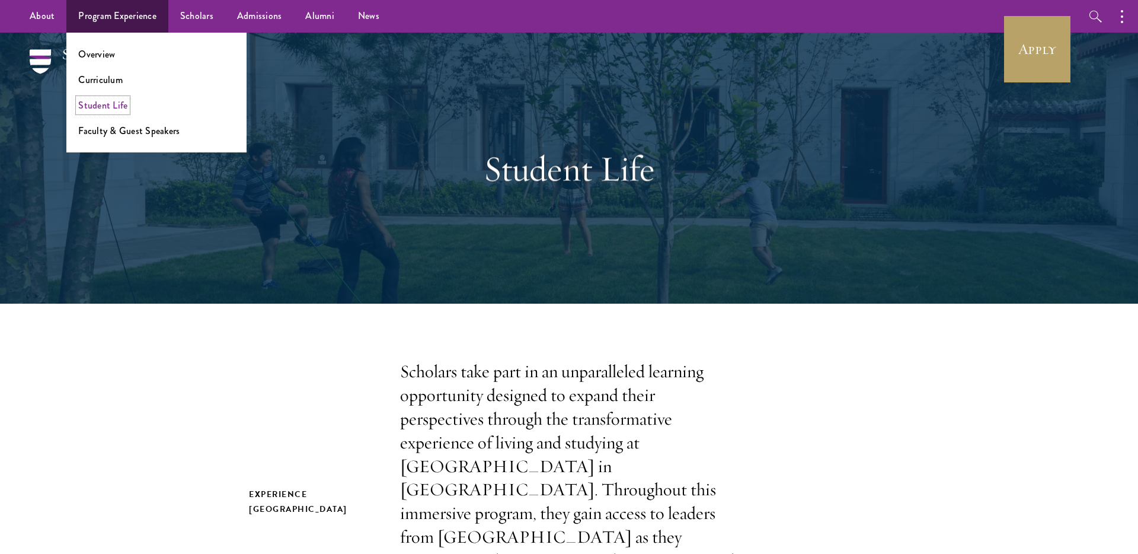
click at [103, 103] on link "Student Life" at bounding box center [102, 105] width 49 height 14
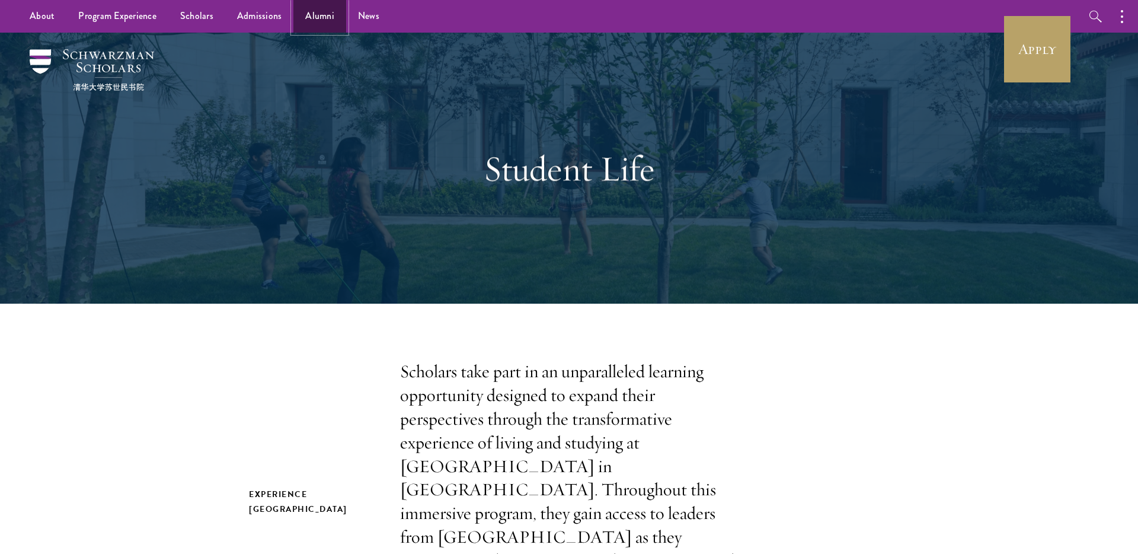
click at [331, 20] on link "Alumni" at bounding box center [319, 16] width 53 height 33
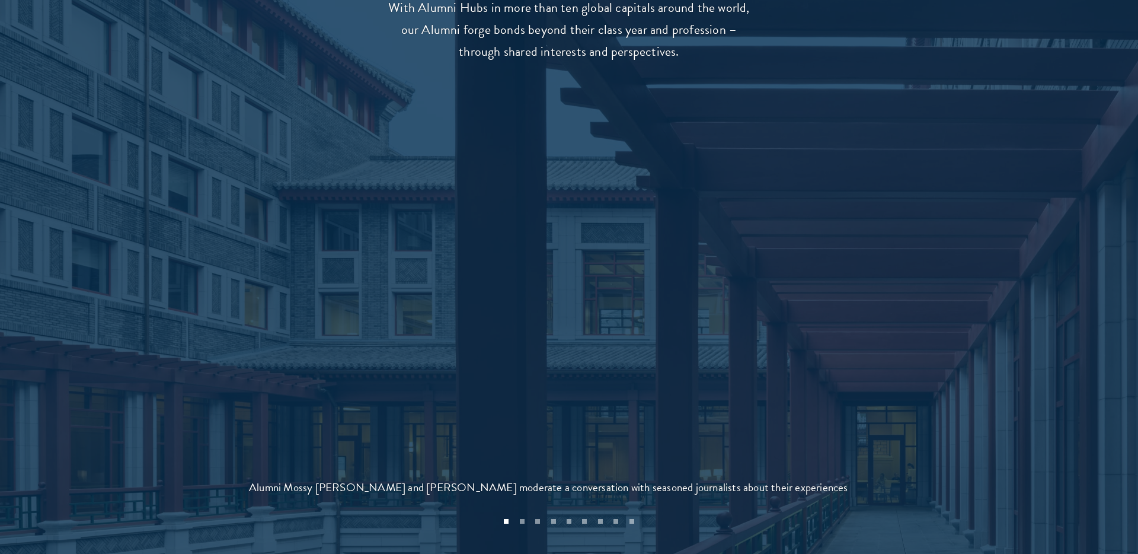
scroll to position [2478, 0]
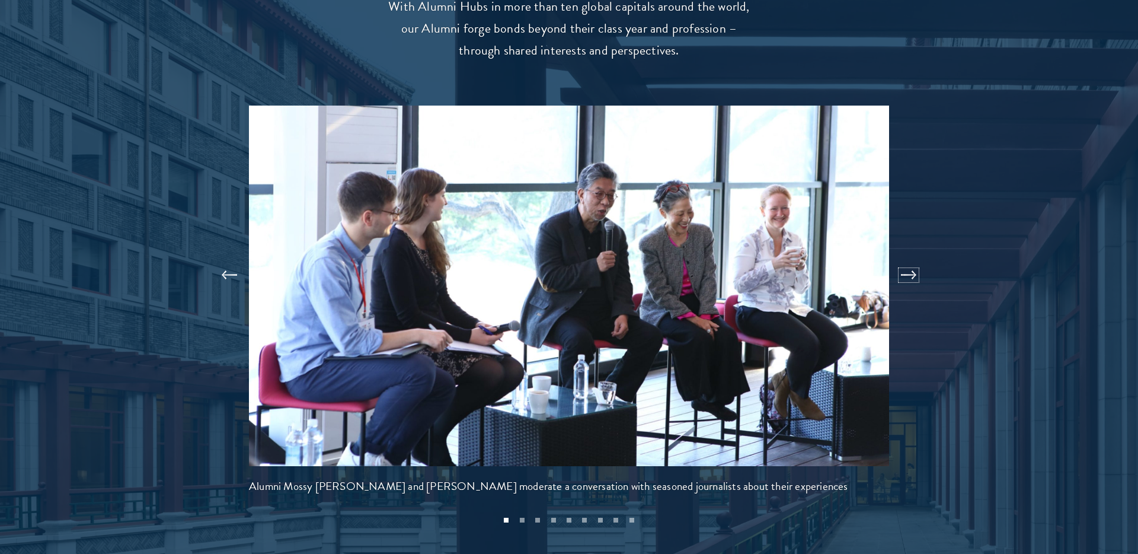
click at [900, 258] on button at bounding box center [908, 274] width 39 height 33
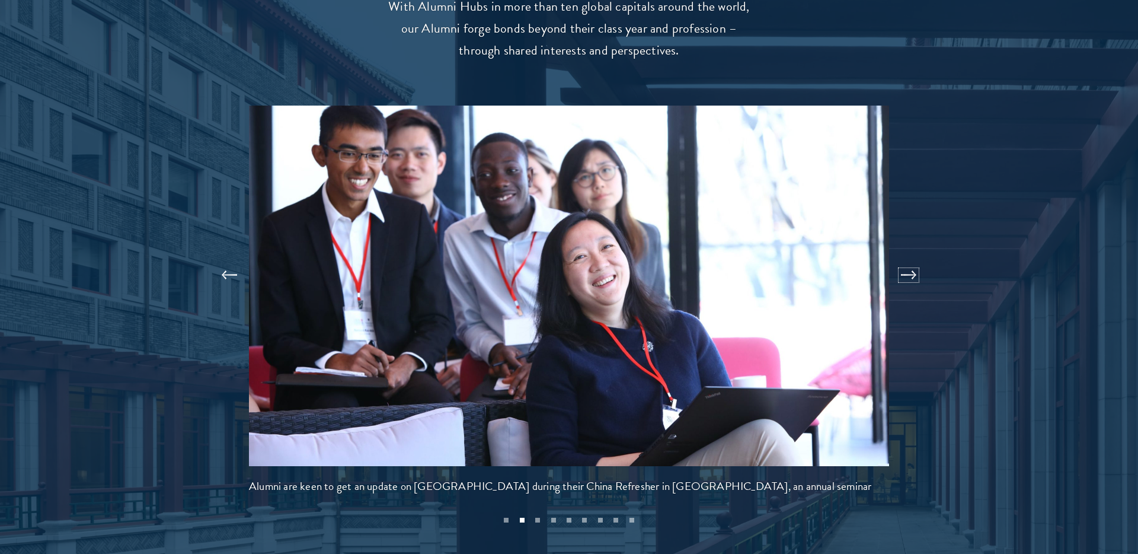
click at [901, 258] on button at bounding box center [908, 274] width 39 height 33
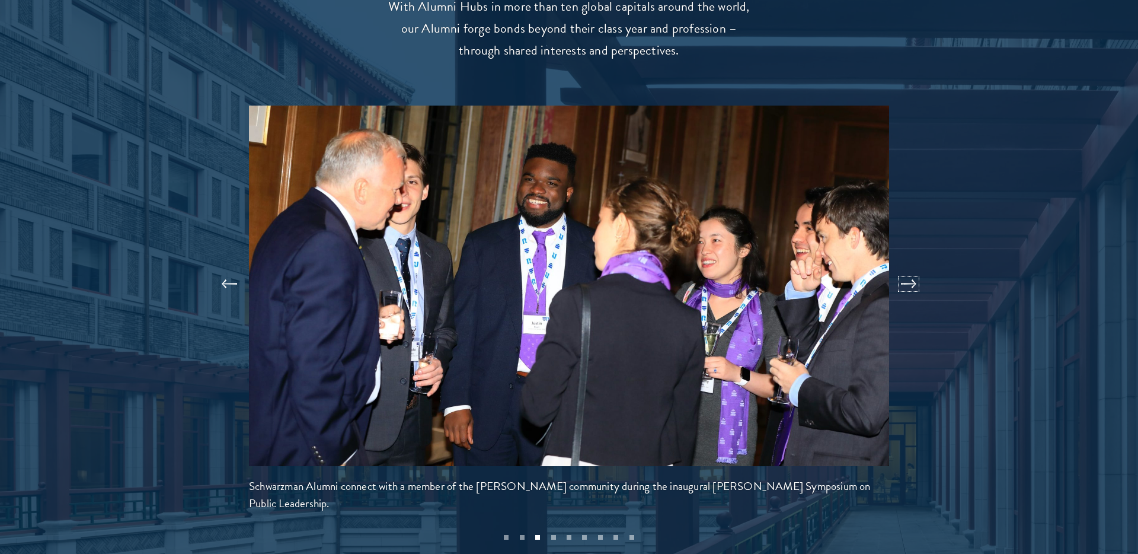
click at [901, 267] on button at bounding box center [908, 283] width 39 height 33
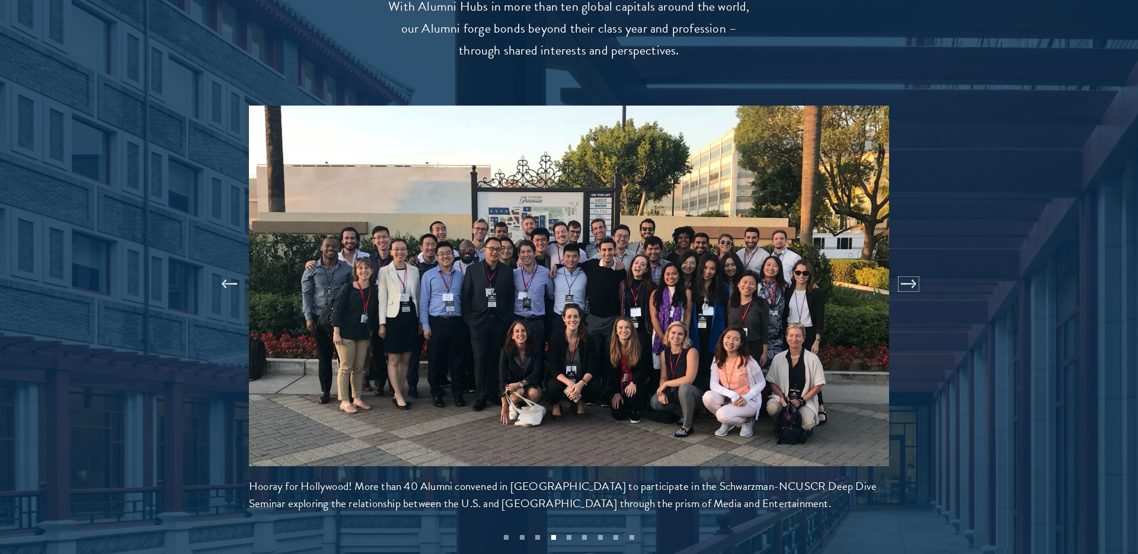
click at [901, 267] on button at bounding box center [908, 283] width 39 height 33
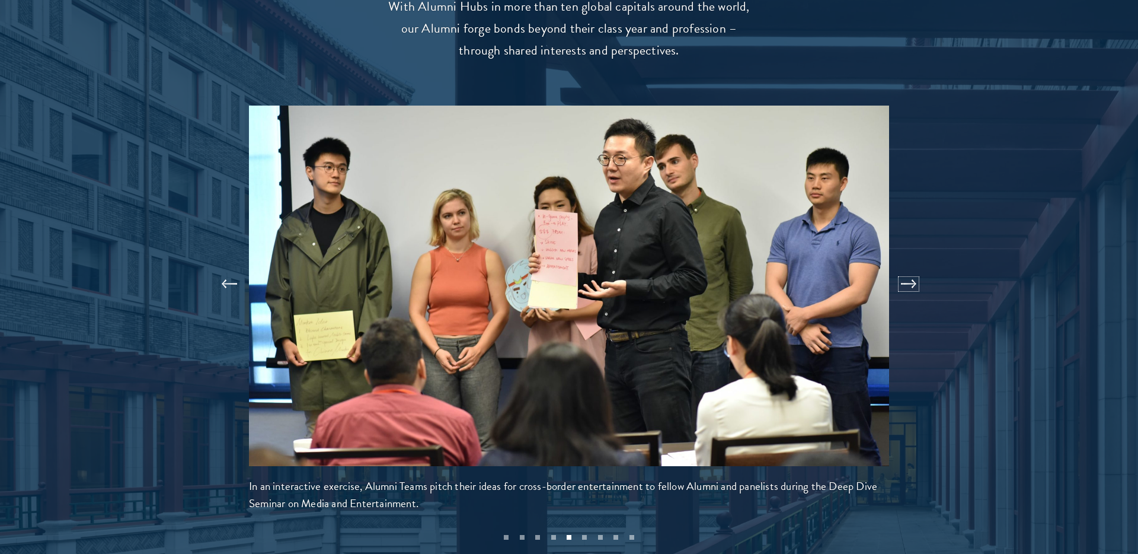
click at [901, 267] on button at bounding box center [908, 283] width 39 height 33
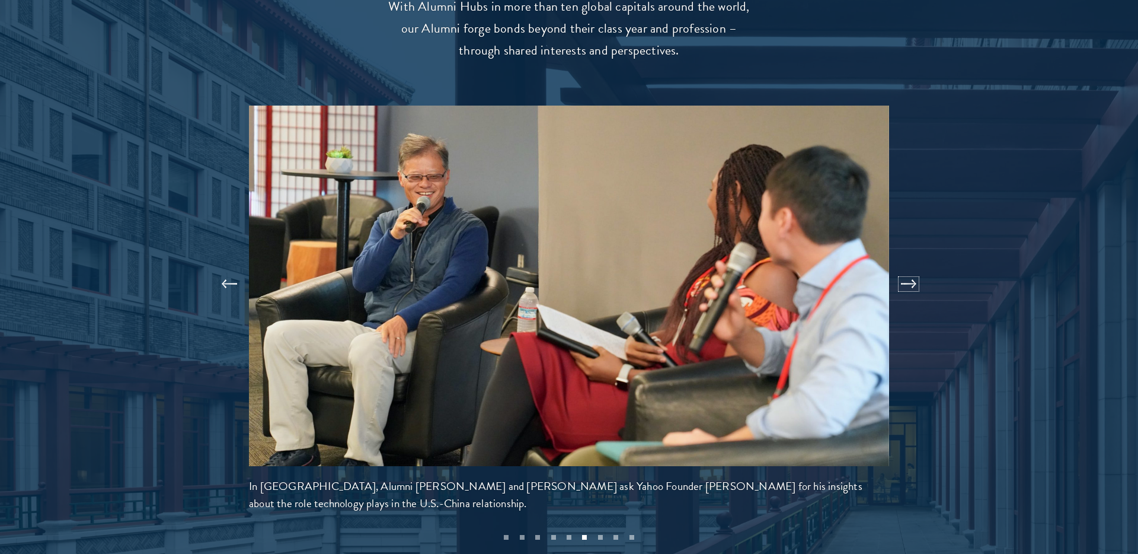
click at [901, 267] on button at bounding box center [908, 283] width 39 height 33
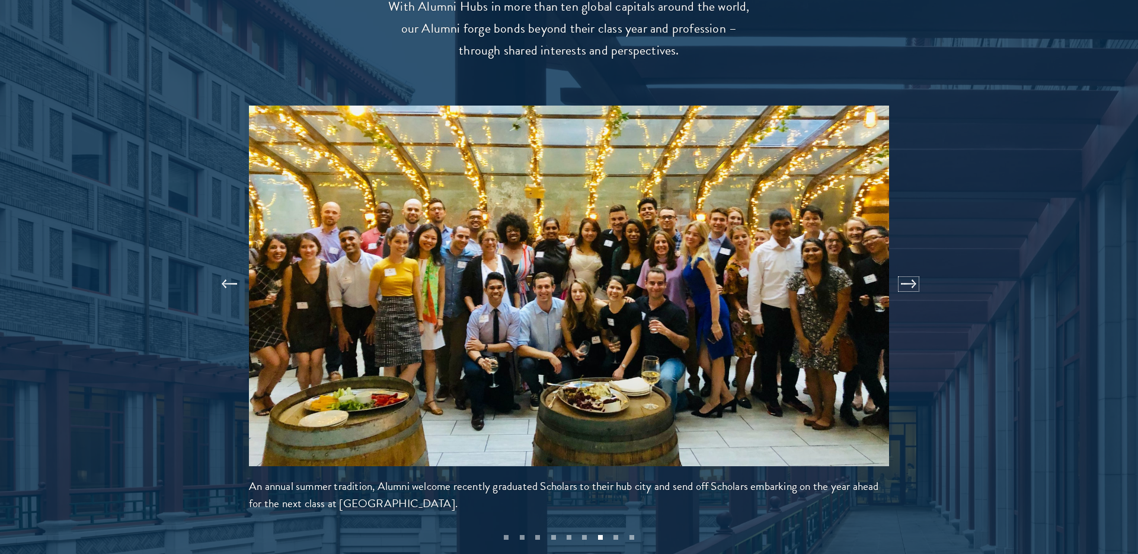
click at [901, 267] on button at bounding box center [908, 283] width 39 height 33
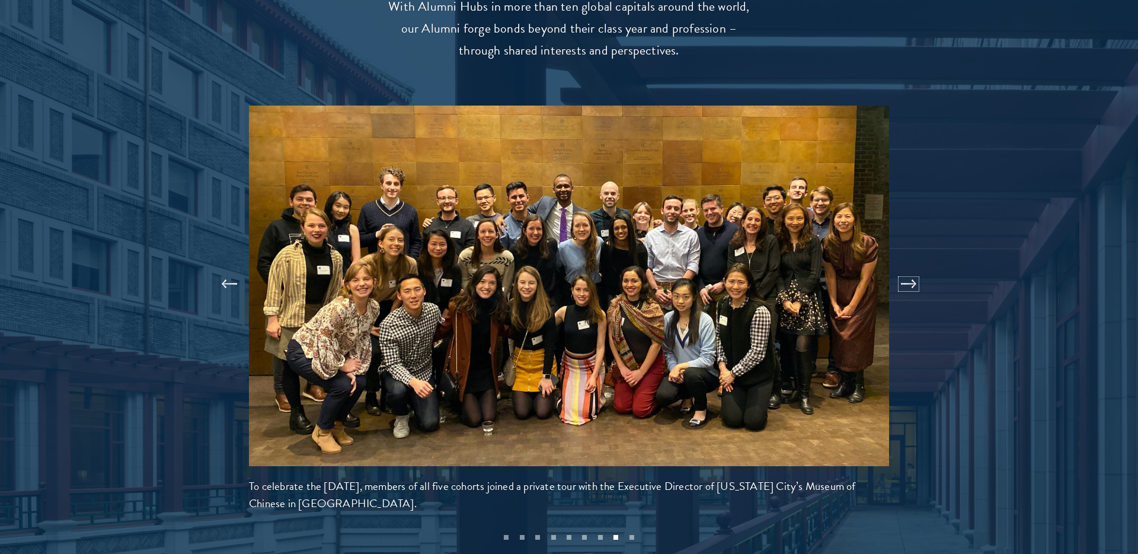
click at [901, 267] on button at bounding box center [908, 283] width 39 height 33
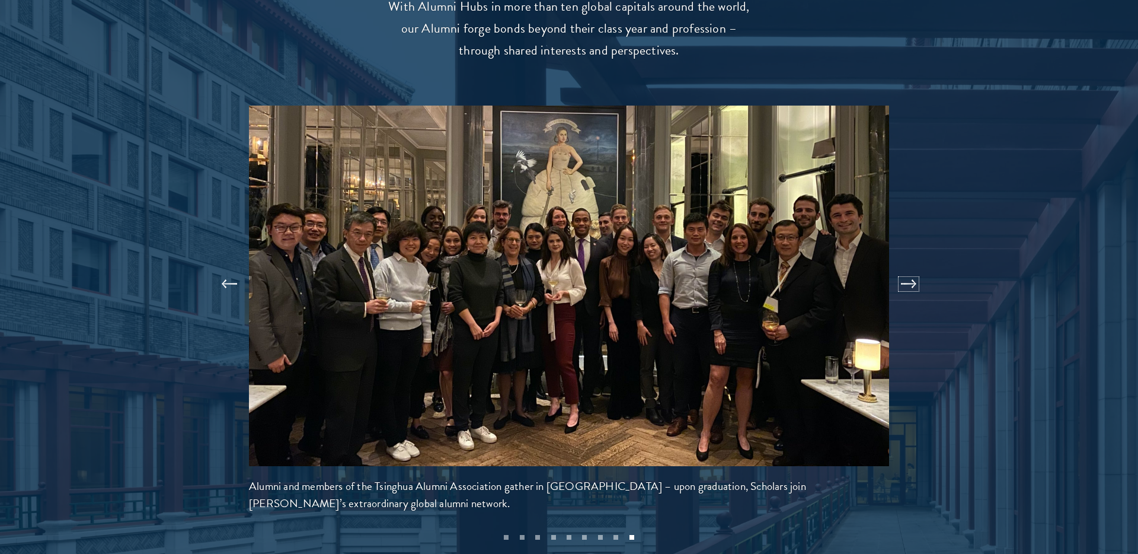
click at [901, 267] on button at bounding box center [908, 283] width 39 height 33
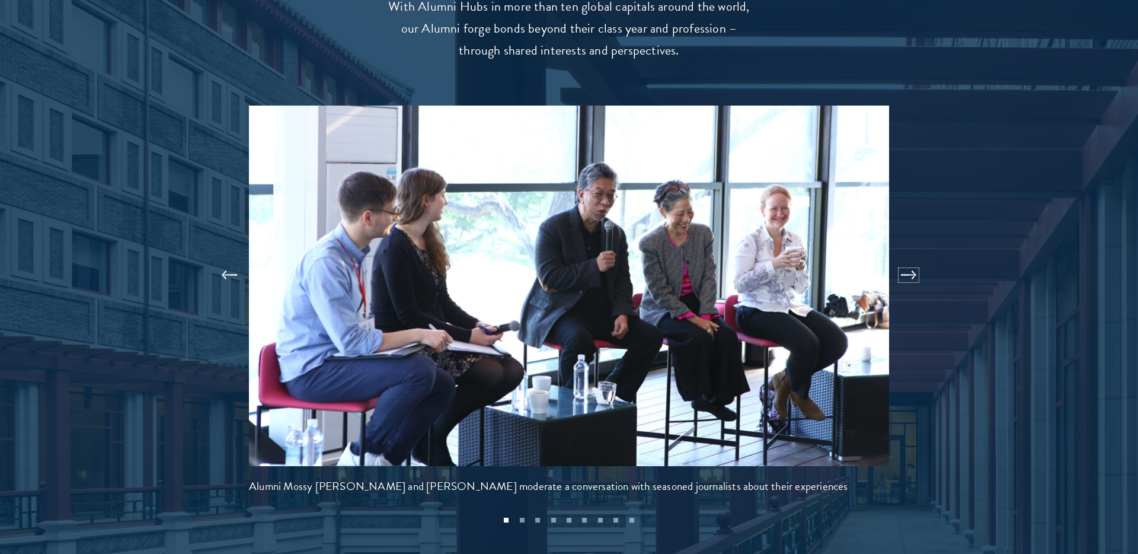
click at [901, 260] on button at bounding box center [908, 274] width 39 height 33
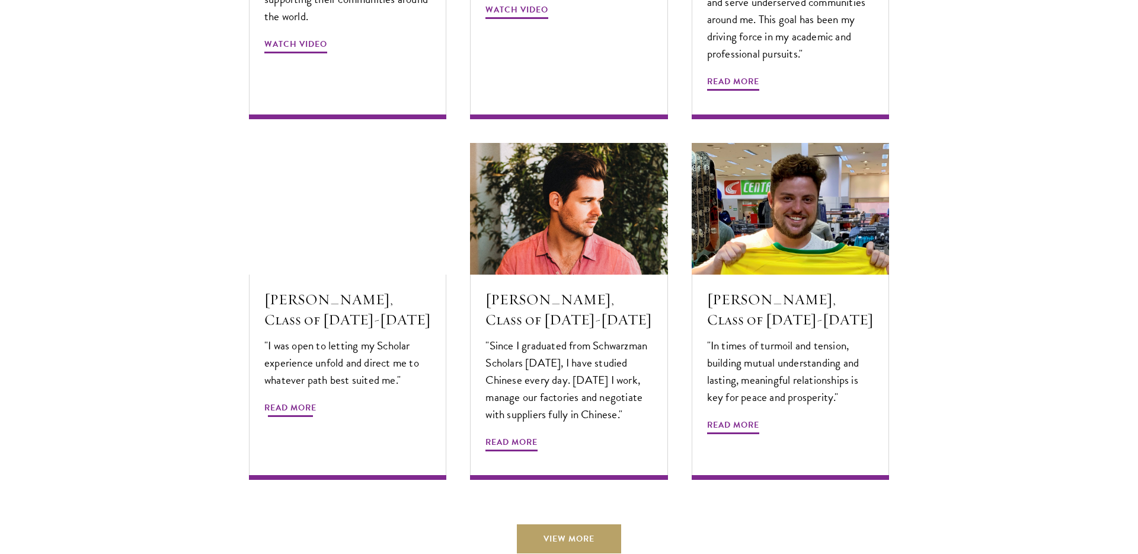
scroll to position [3893, 0]
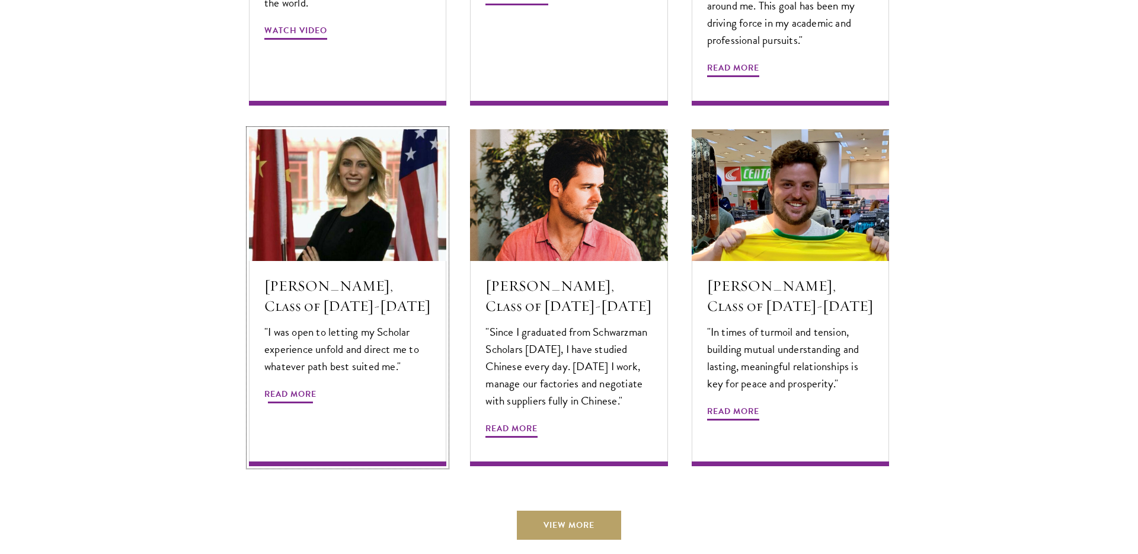
click at [331, 293] on div "Miranda Gottlieb, Class of 2017-2018 "I was open to letting my Scholar experien…" at bounding box center [347, 363] width 197 height 205
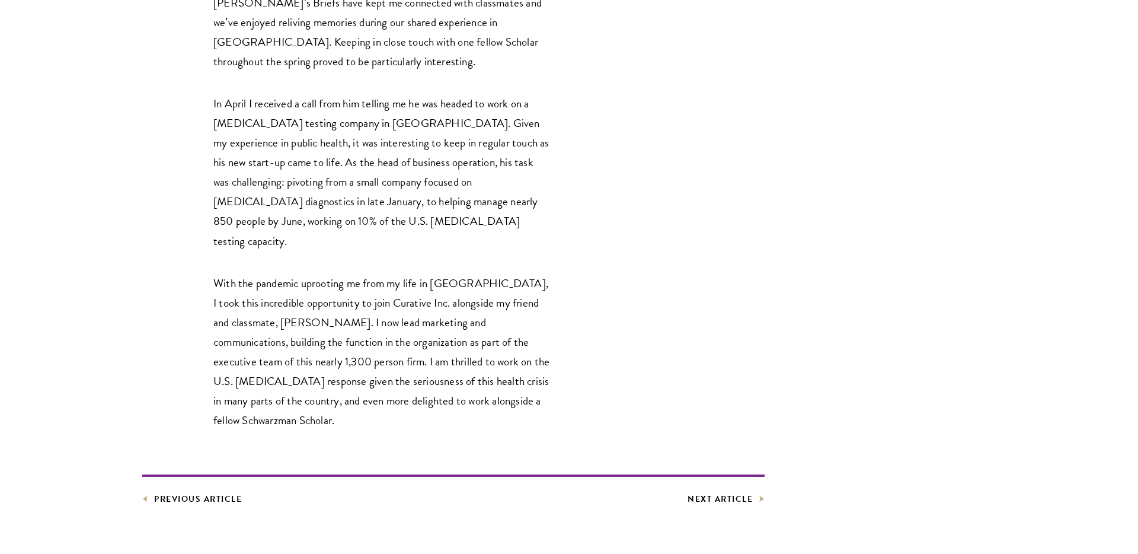
scroll to position [2766, 0]
